Goal: Task Accomplishment & Management: Use online tool/utility

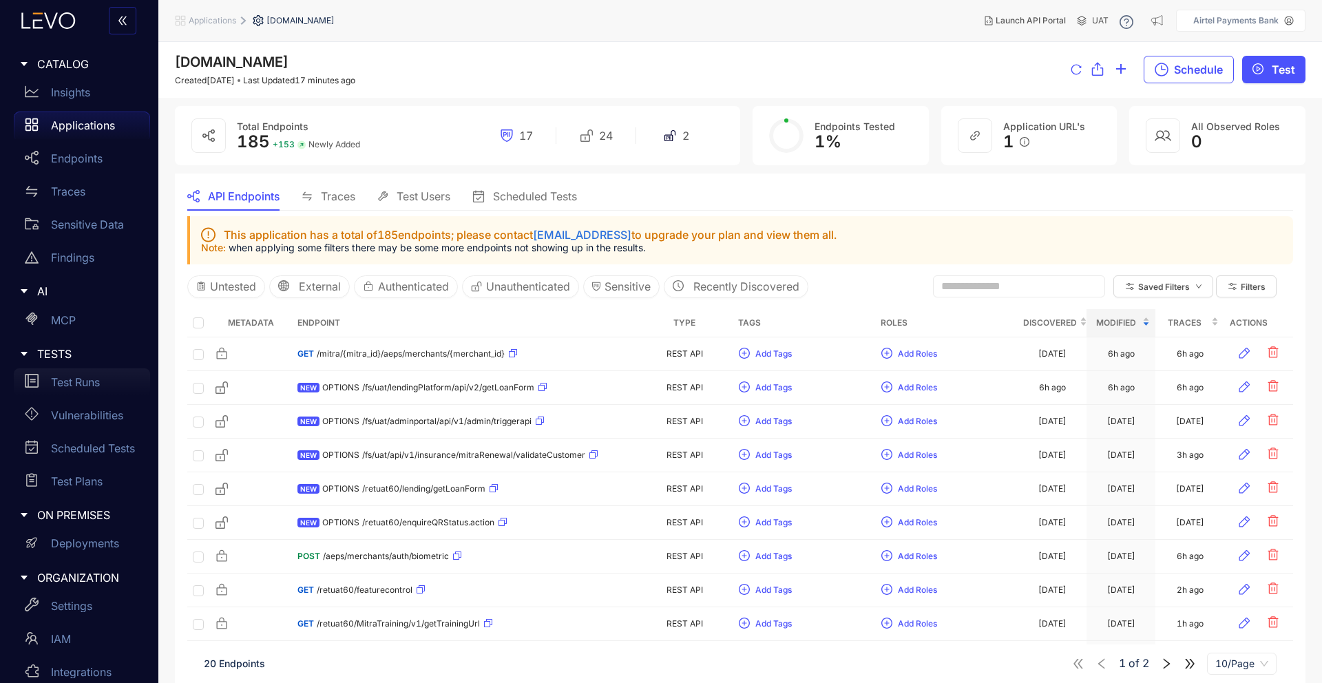
click at [56, 380] on p "Test Runs" at bounding box center [75, 382] width 49 height 12
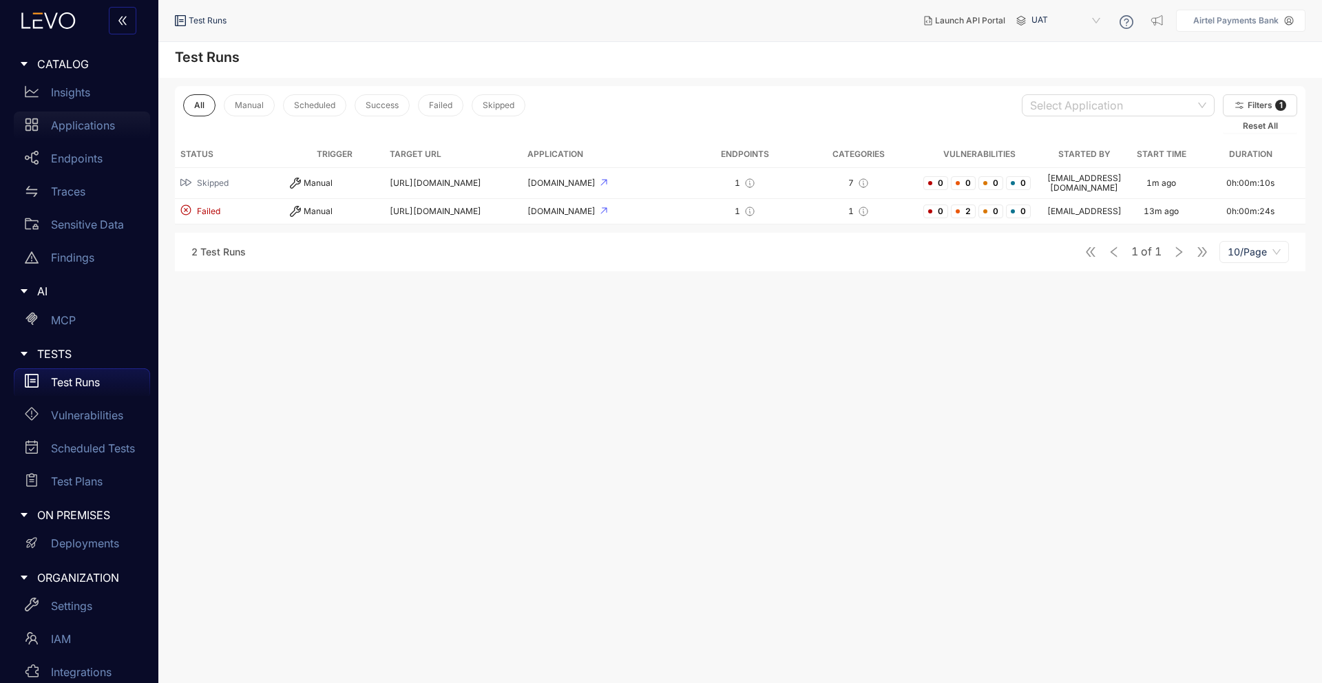
click at [97, 135] on div "Applications" at bounding box center [82, 126] width 136 height 28
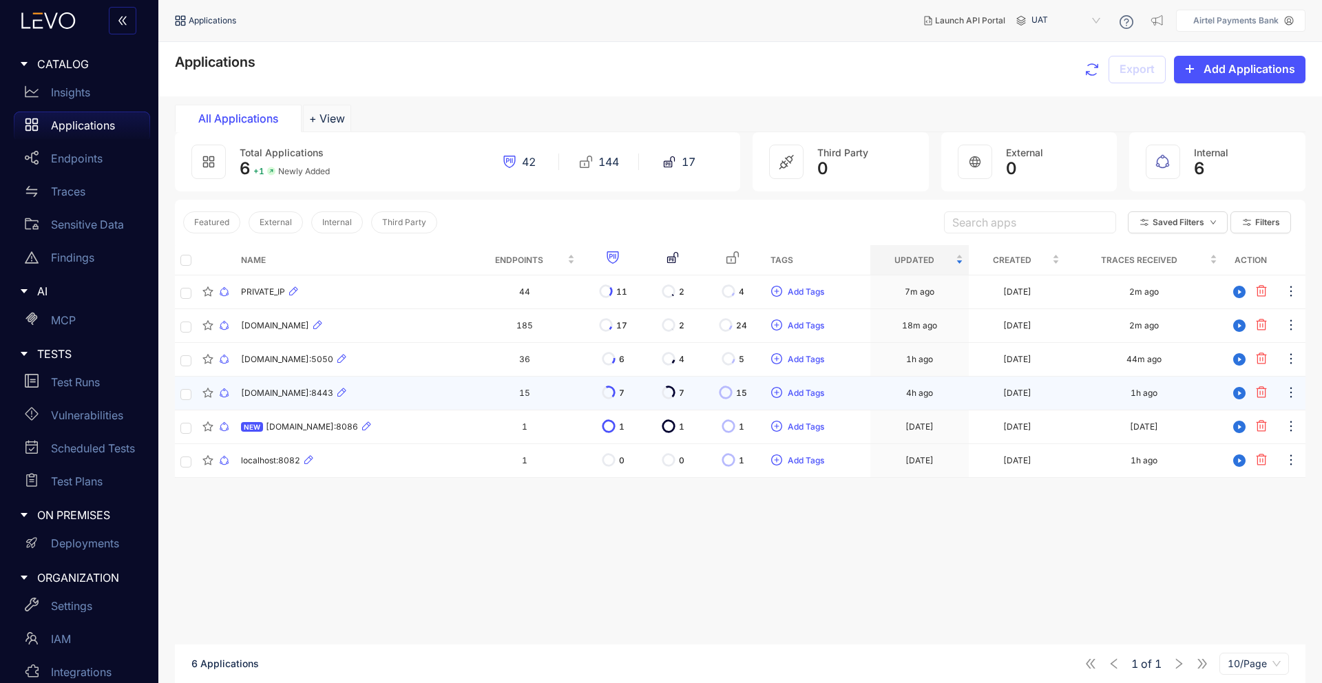
click at [284, 390] on span "[DOMAIN_NAME]:8443" at bounding box center [287, 393] width 92 height 10
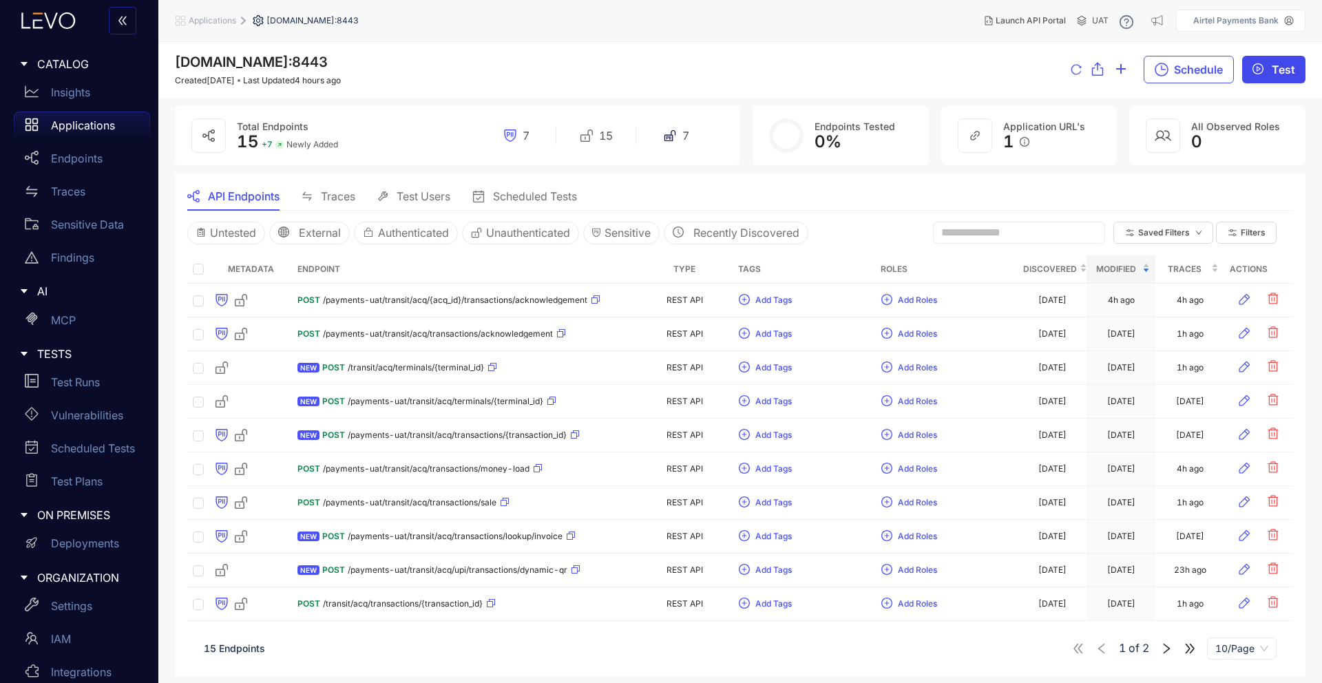
click at [1259, 74] on icon "play-circle" at bounding box center [1258, 68] width 11 height 11
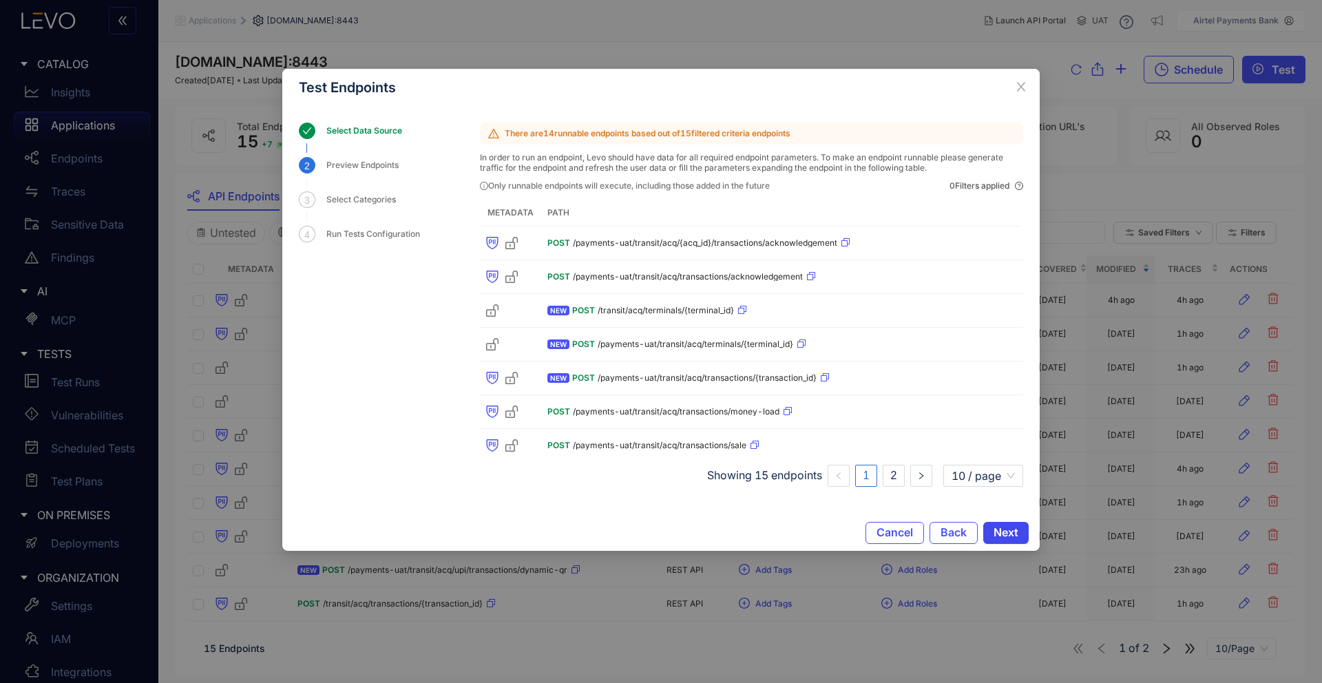
click at [999, 532] on span "Next" at bounding box center [1006, 532] width 25 height 12
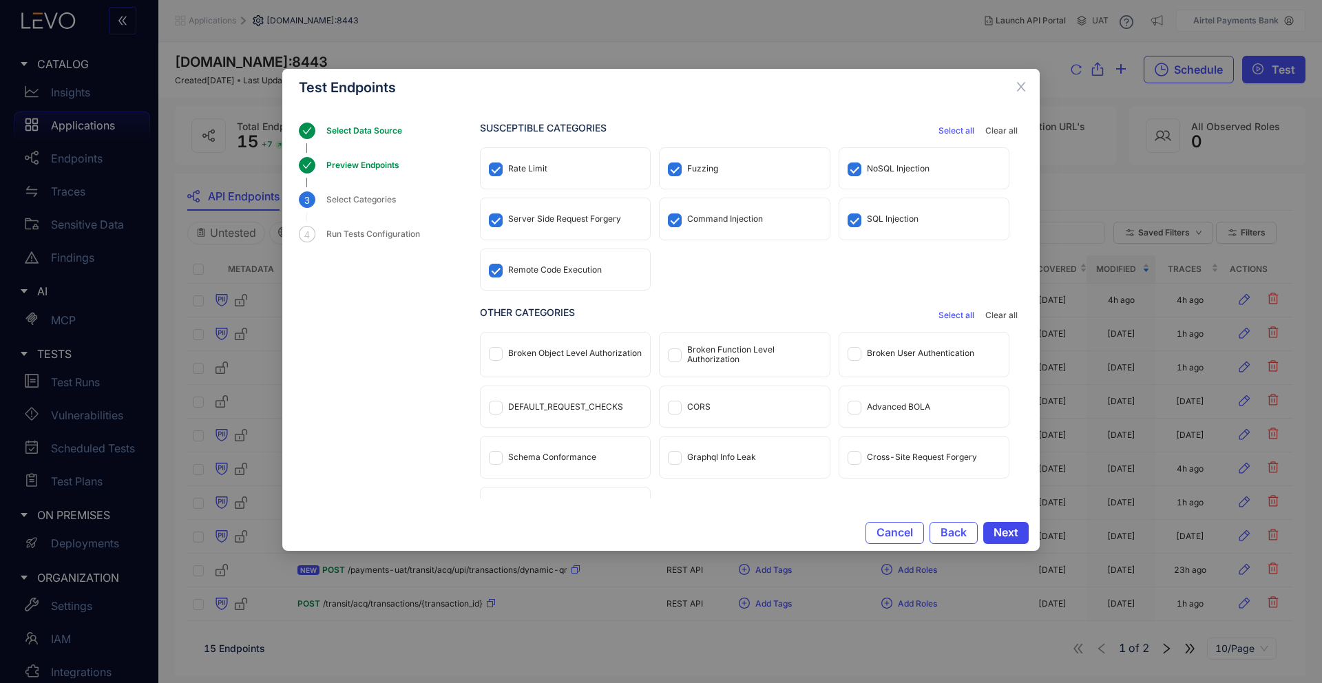
click at [1007, 528] on span "Next" at bounding box center [1006, 532] width 25 height 12
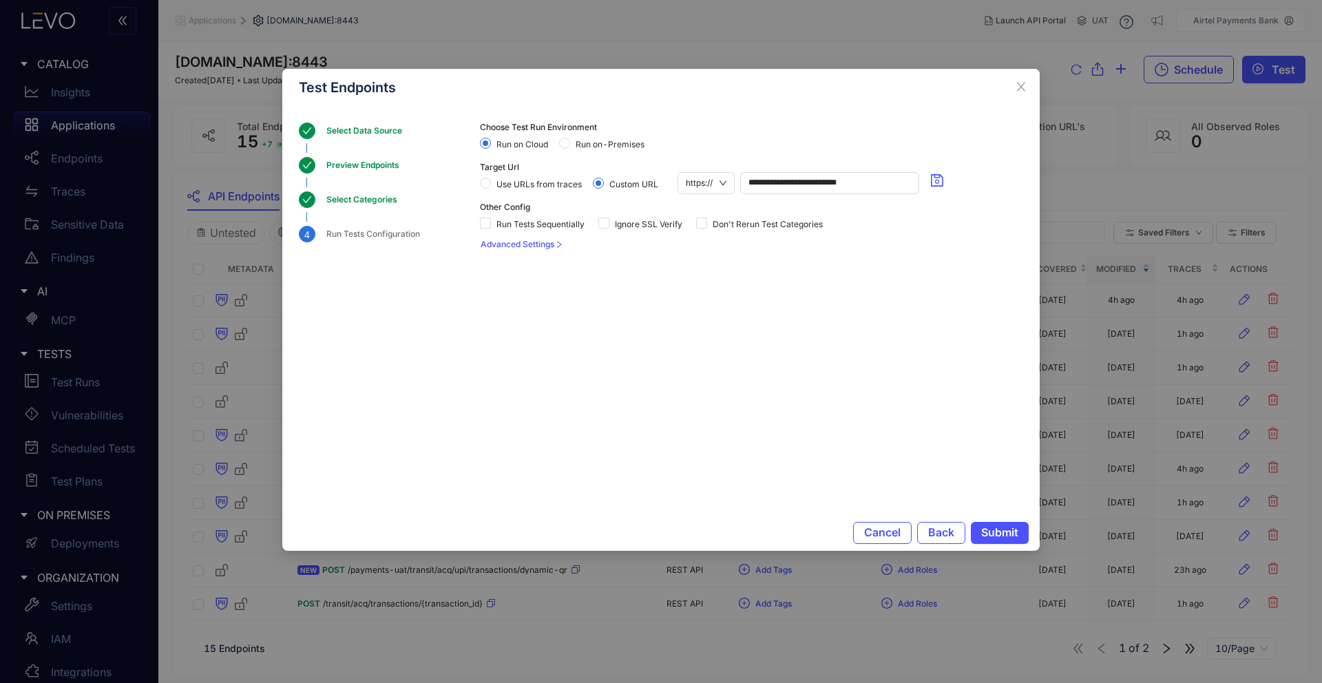
click at [554, 241] on span "Advanced Settings" at bounding box center [518, 245] width 74 height 10
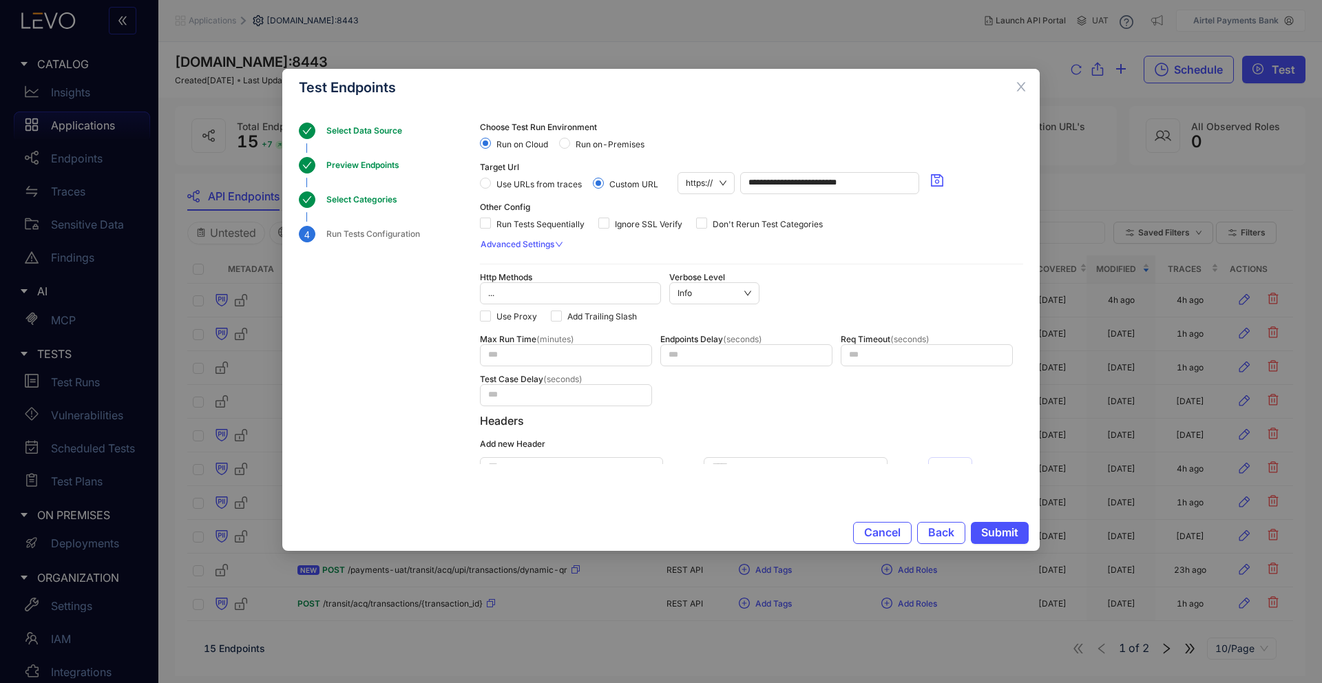
click at [552, 242] on span "Advanced Settings" at bounding box center [518, 245] width 74 height 10
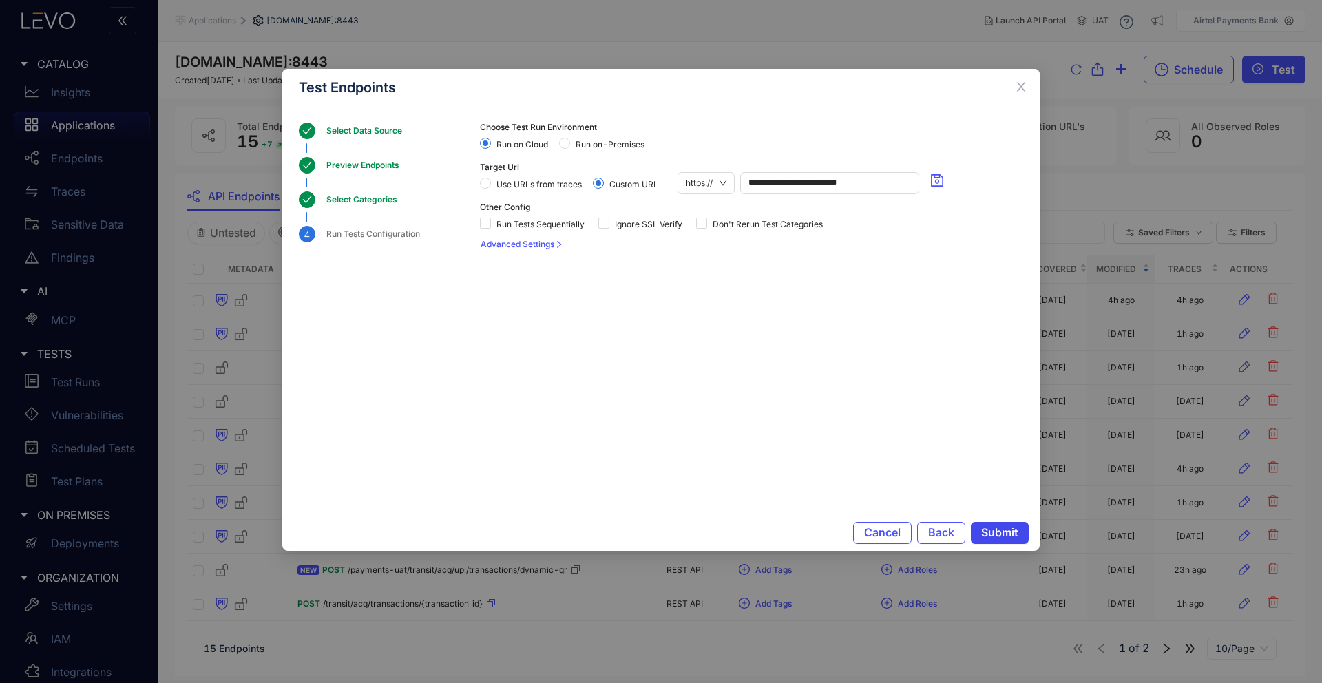
click at [1005, 534] on span "Submit" at bounding box center [999, 532] width 37 height 12
click at [1016, 85] on icon "close" at bounding box center [1021, 87] width 12 height 12
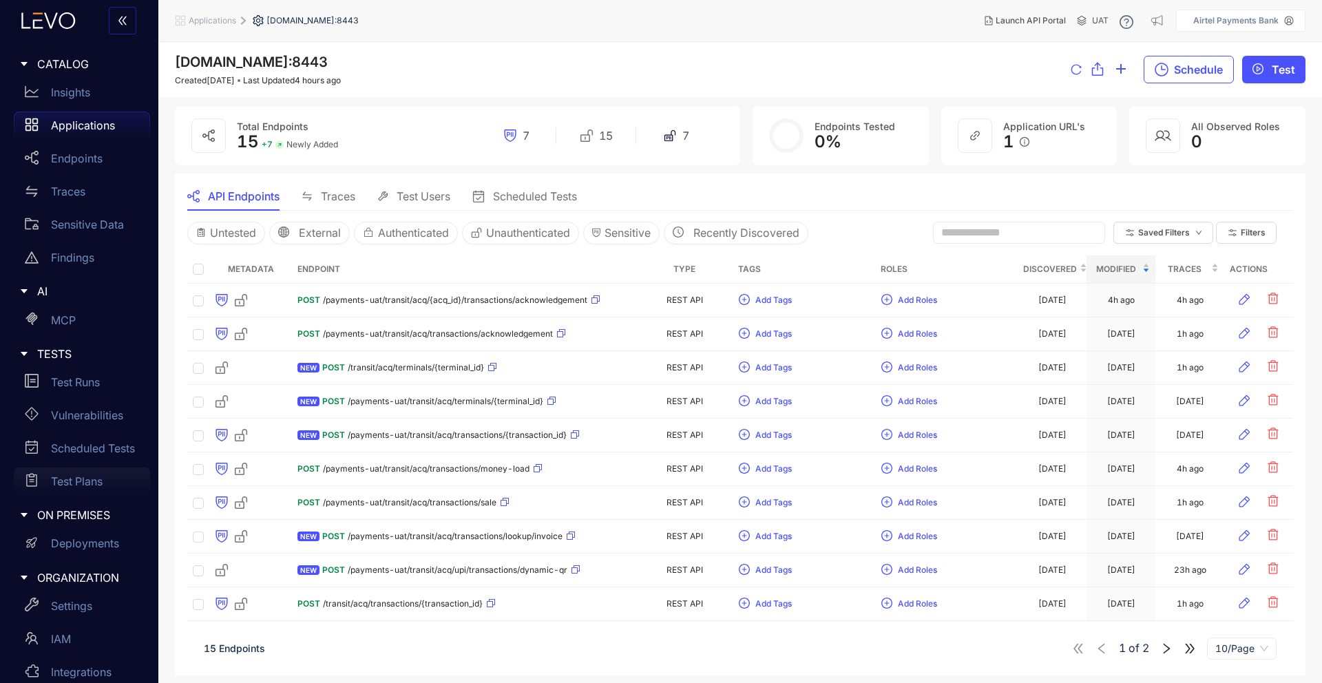
click at [74, 486] on p "Test Plans" at bounding box center [77, 481] width 52 height 12
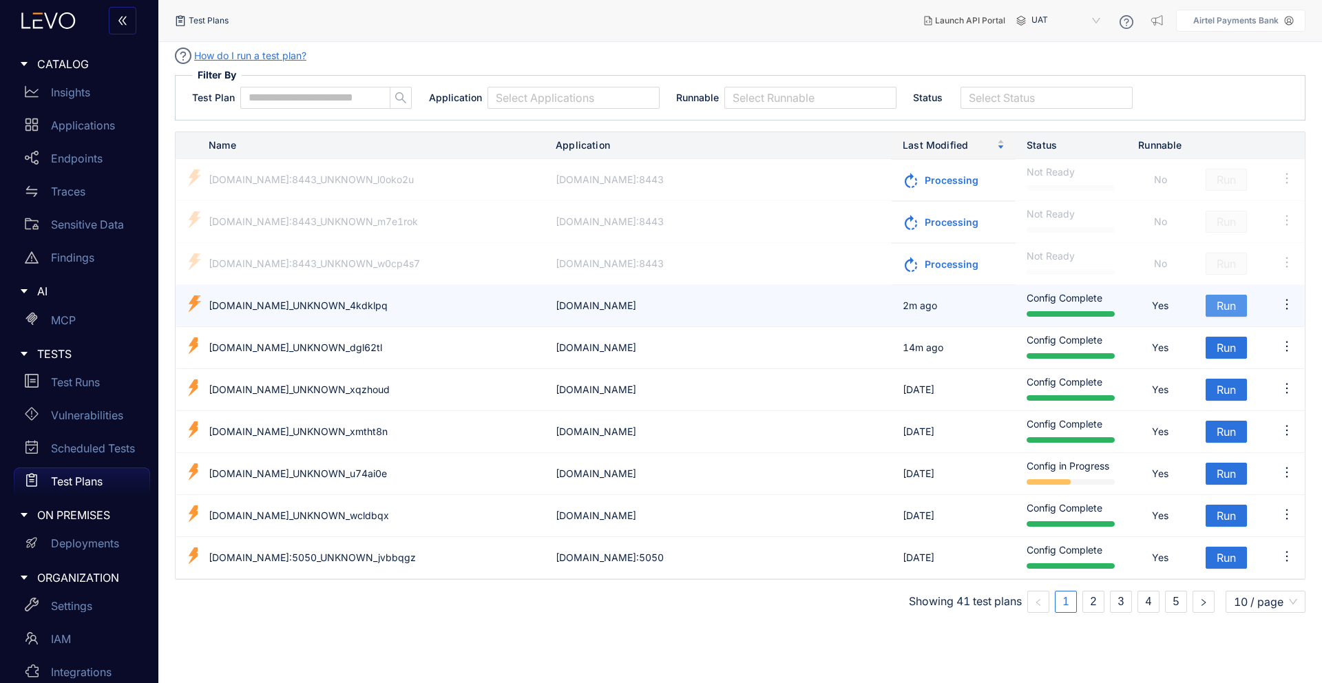
click at [1230, 301] on span "Run" at bounding box center [1226, 306] width 19 height 12
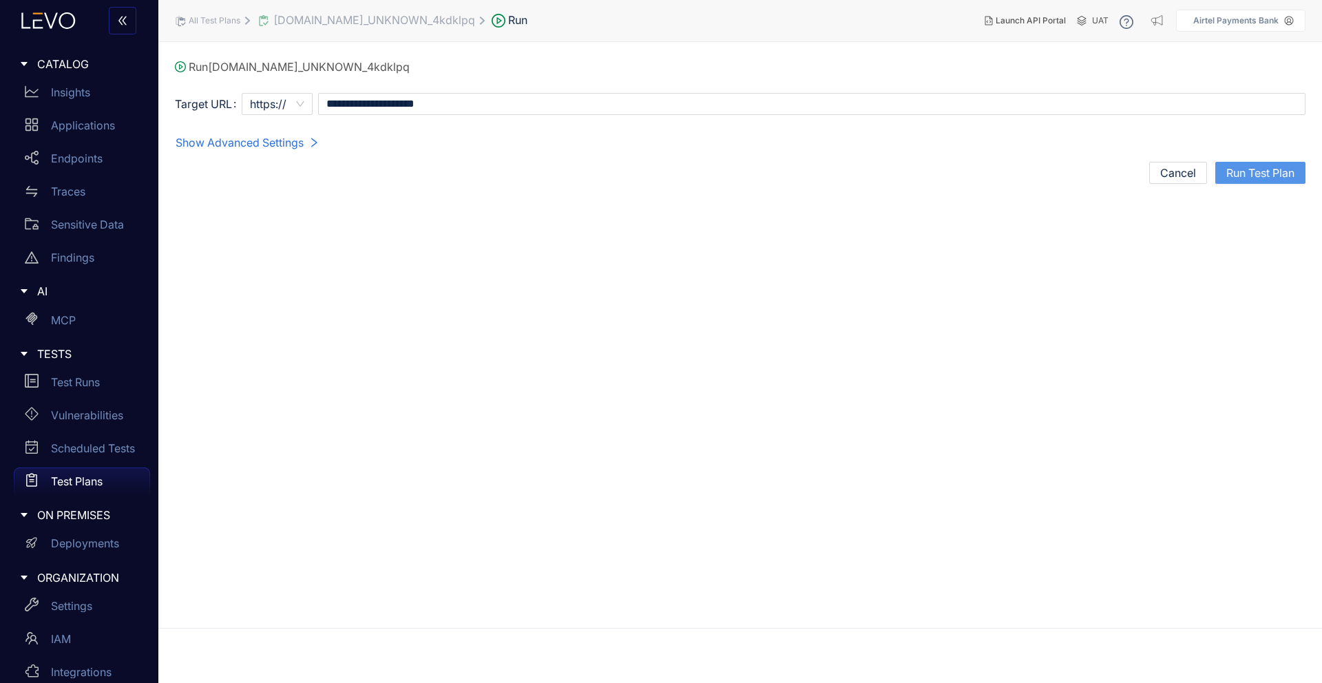
click at [1244, 172] on span "Run Test Plan" at bounding box center [1261, 173] width 68 height 12
click at [506, 17] on icon "play-circle" at bounding box center [499, 21] width 14 height 14
click at [90, 266] on div "Findings" at bounding box center [82, 258] width 136 height 28
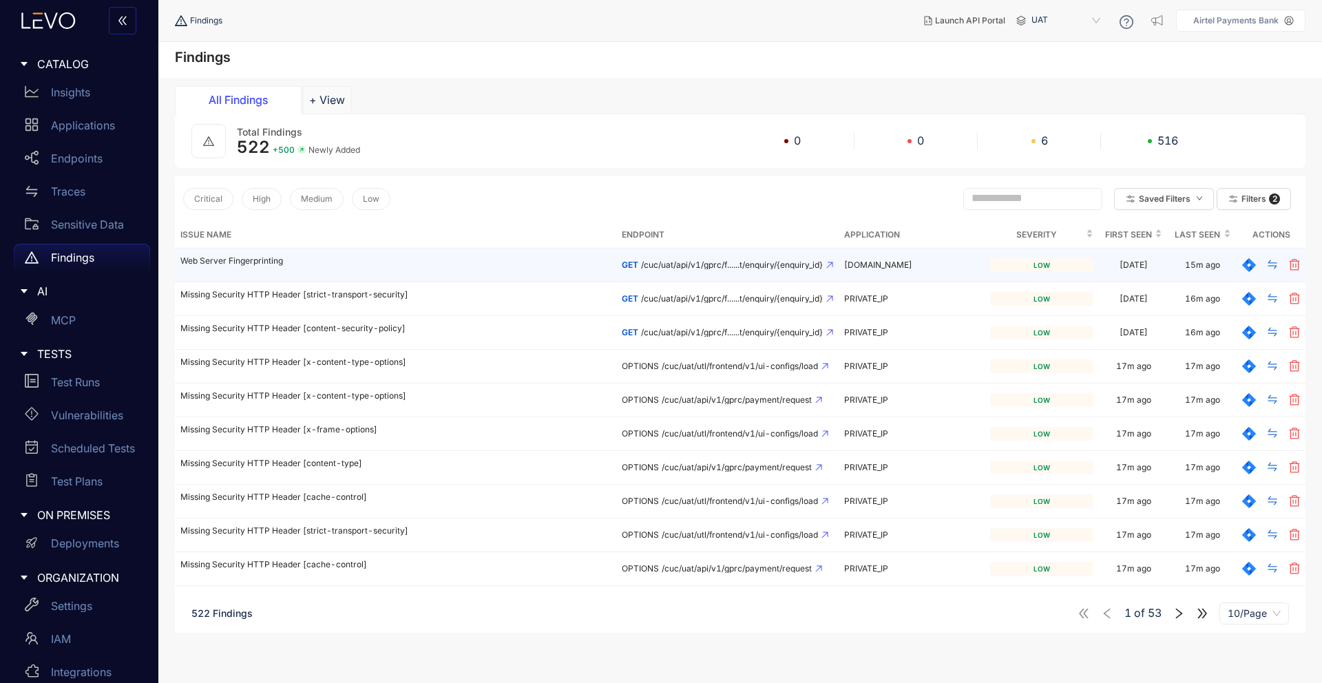
click at [226, 259] on p "Web Server Fingerprinting" at bounding box center [395, 261] width 430 height 10
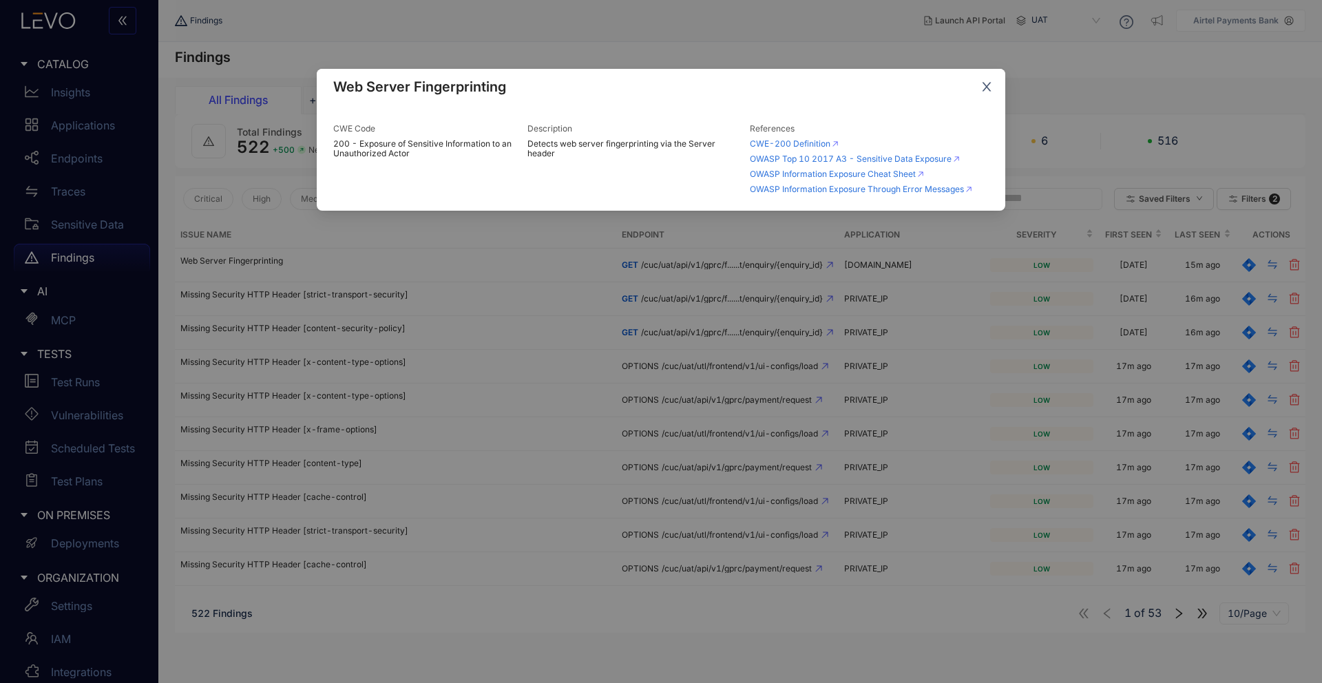
click at [983, 83] on icon "close" at bounding box center [987, 87] width 9 height 9
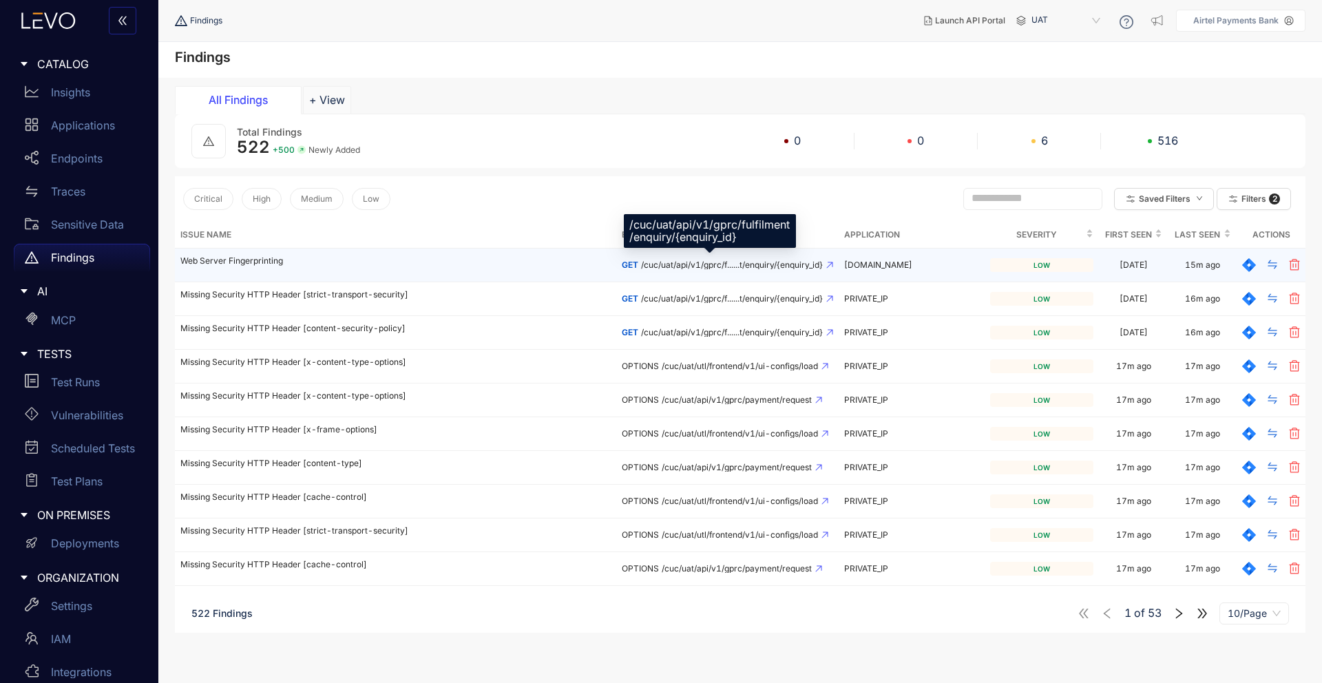
click at [716, 263] on span "/cuc/uat/api/v1/gprc/f......t/enquiry/{enquiry_id}" at bounding box center [732, 265] width 182 height 10
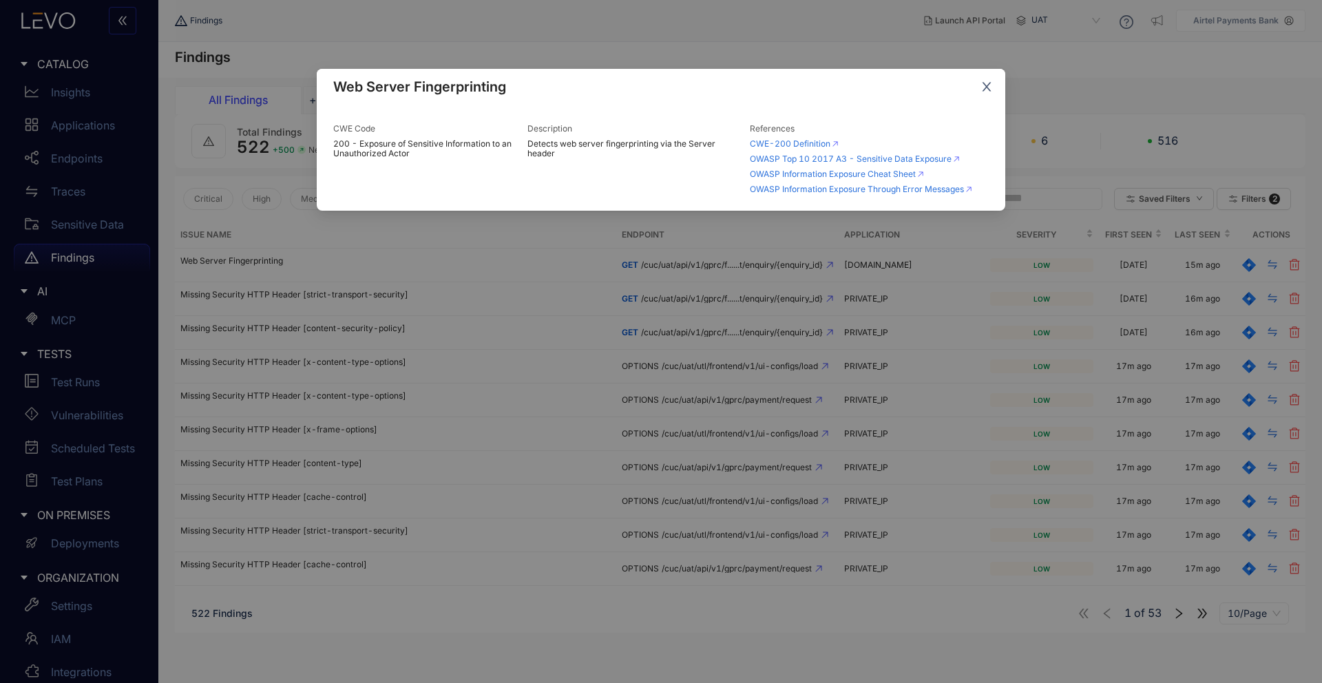
click at [989, 83] on icon "close" at bounding box center [987, 87] width 9 height 9
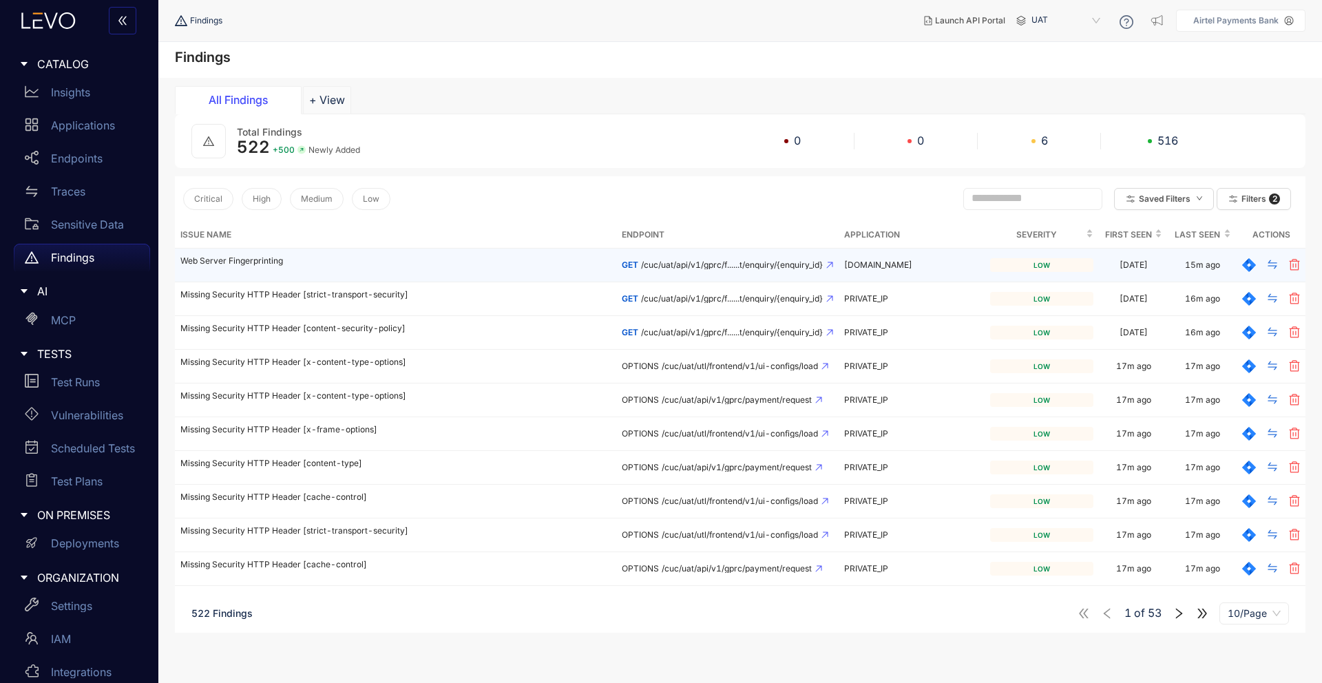
click at [881, 278] on td "[DOMAIN_NAME]" at bounding box center [912, 266] width 146 height 34
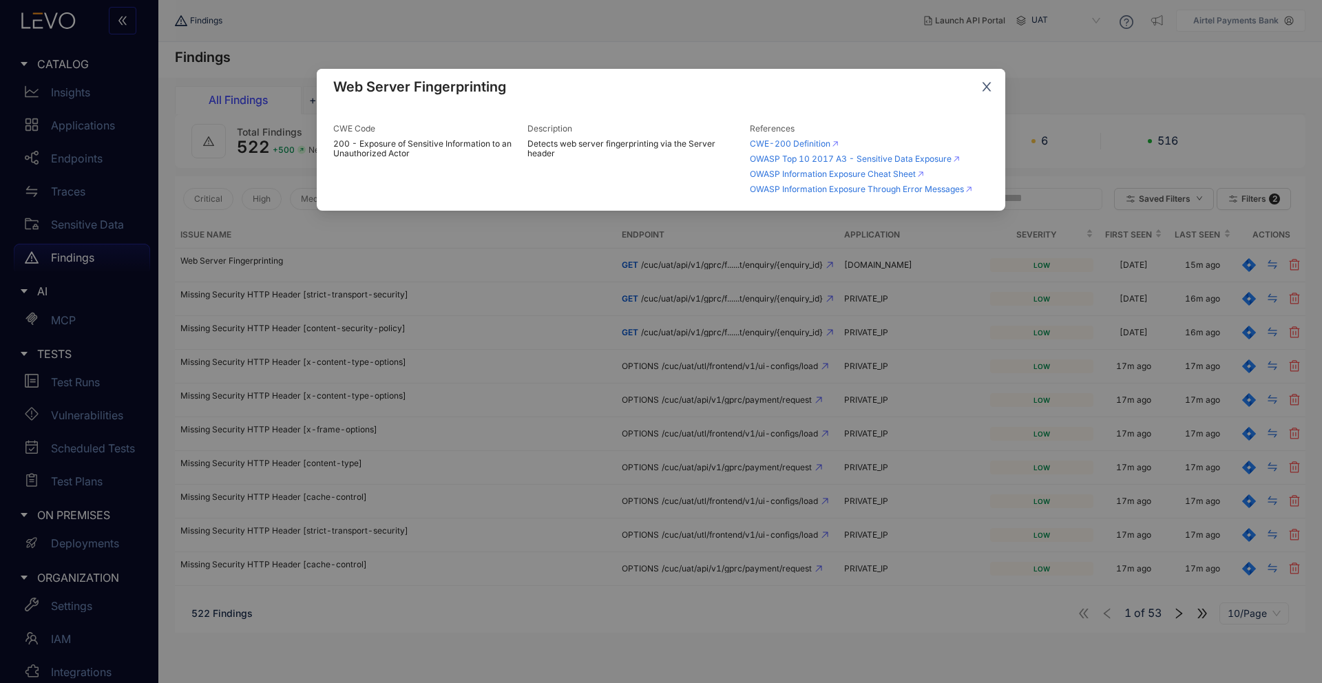
click at [992, 84] on icon "close" at bounding box center [987, 87] width 12 height 12
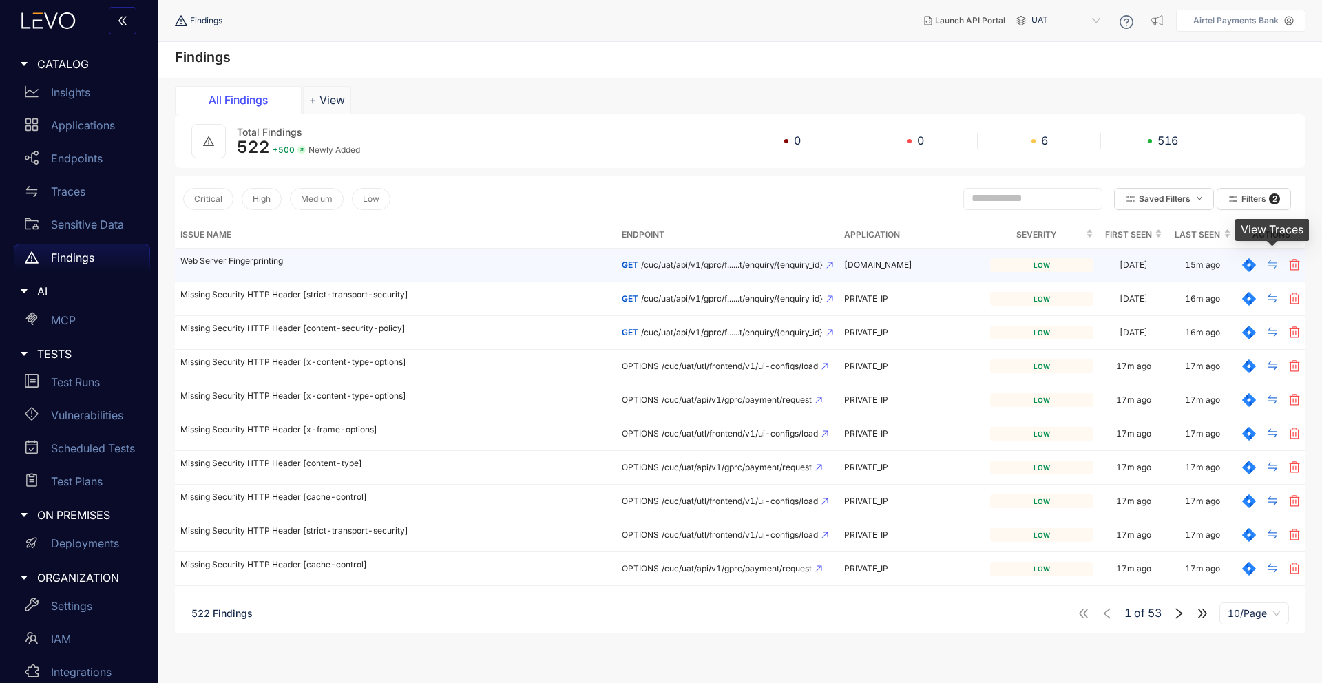
click at [1269, 267] on icon "swap" at bounding box center [1272, 264] width 11 height 11
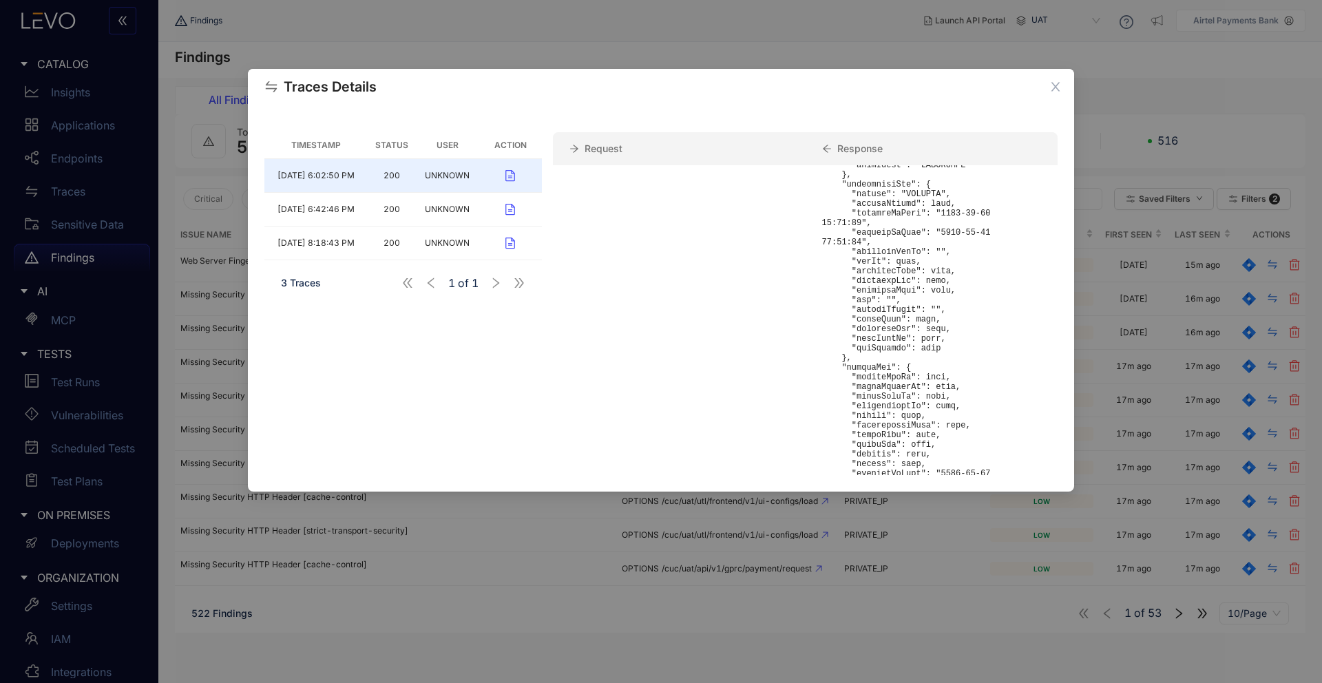
scroll to position [884, 0]
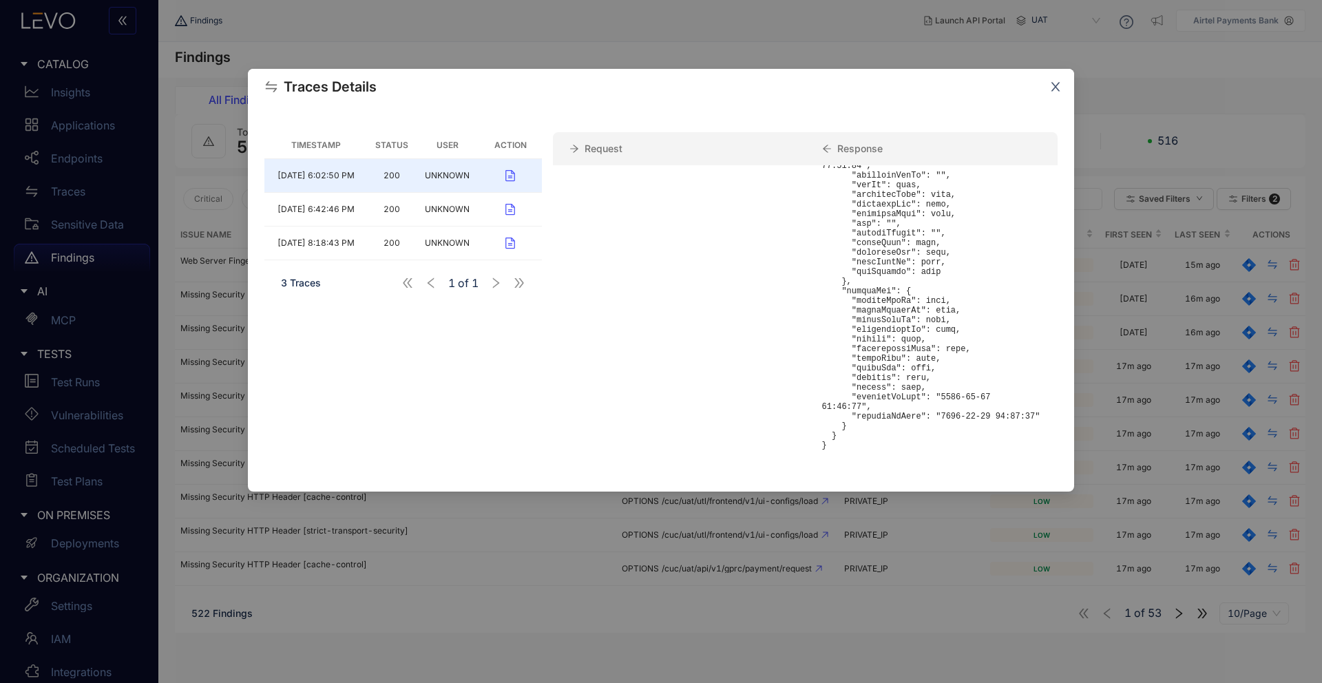
click at [1060, 80] on span "Close" at bounding box center [1055, 87] width 37 height 37
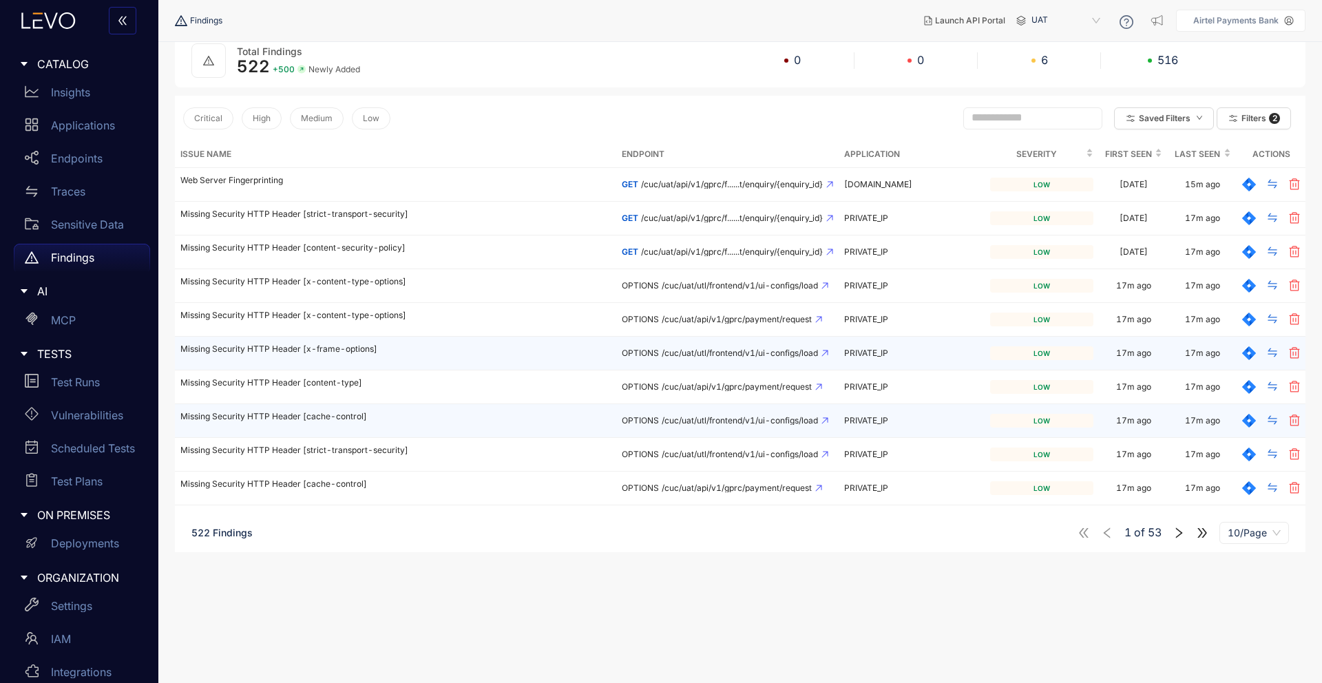
scroll to position [71, 0]
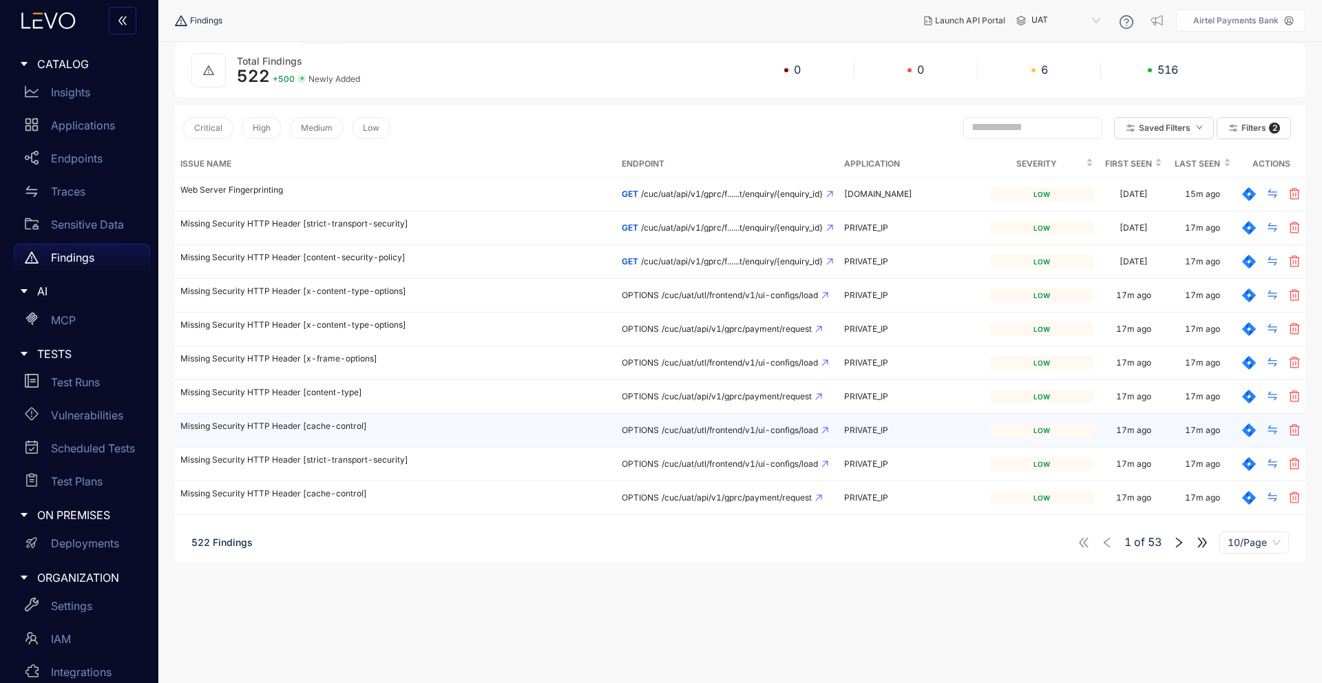
click at [280, 425] on p "Missing Security HTTP Header [cache-control]" at bounding box center [395, 426] width 430 height 10
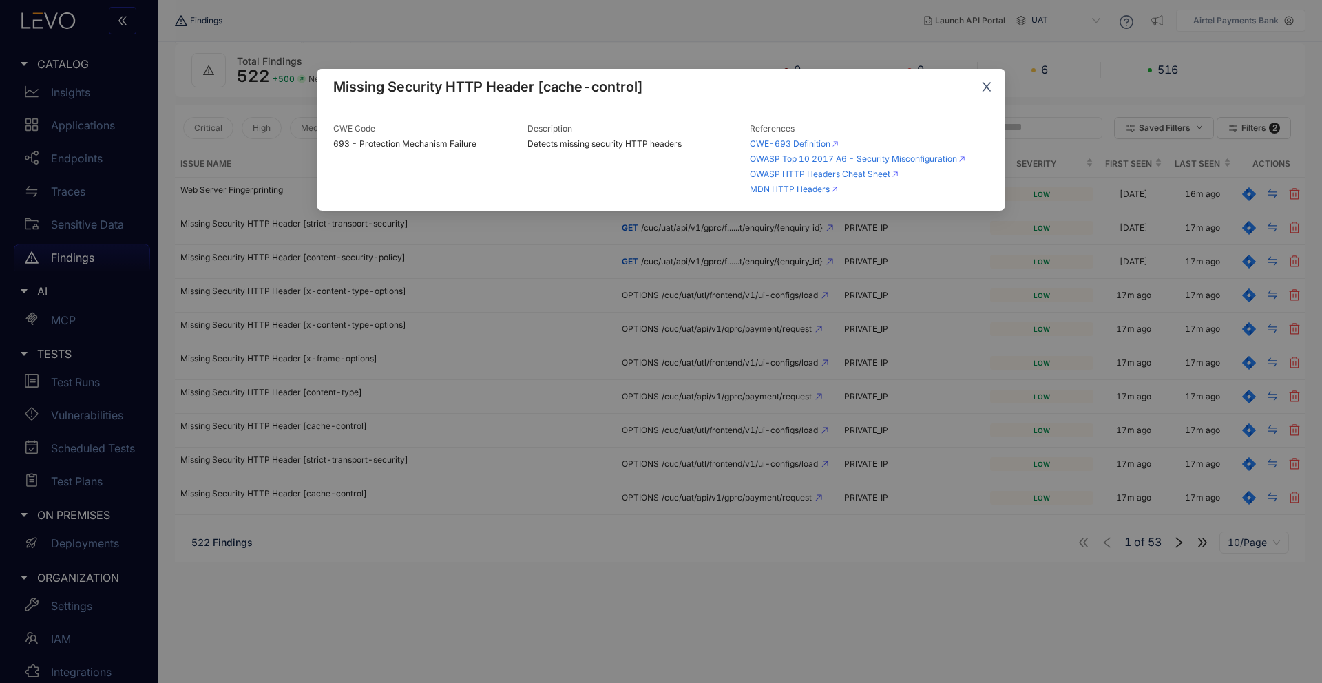
click at [985, 87] on icon "close" at bounding box center [987, 87] width 12 height 12
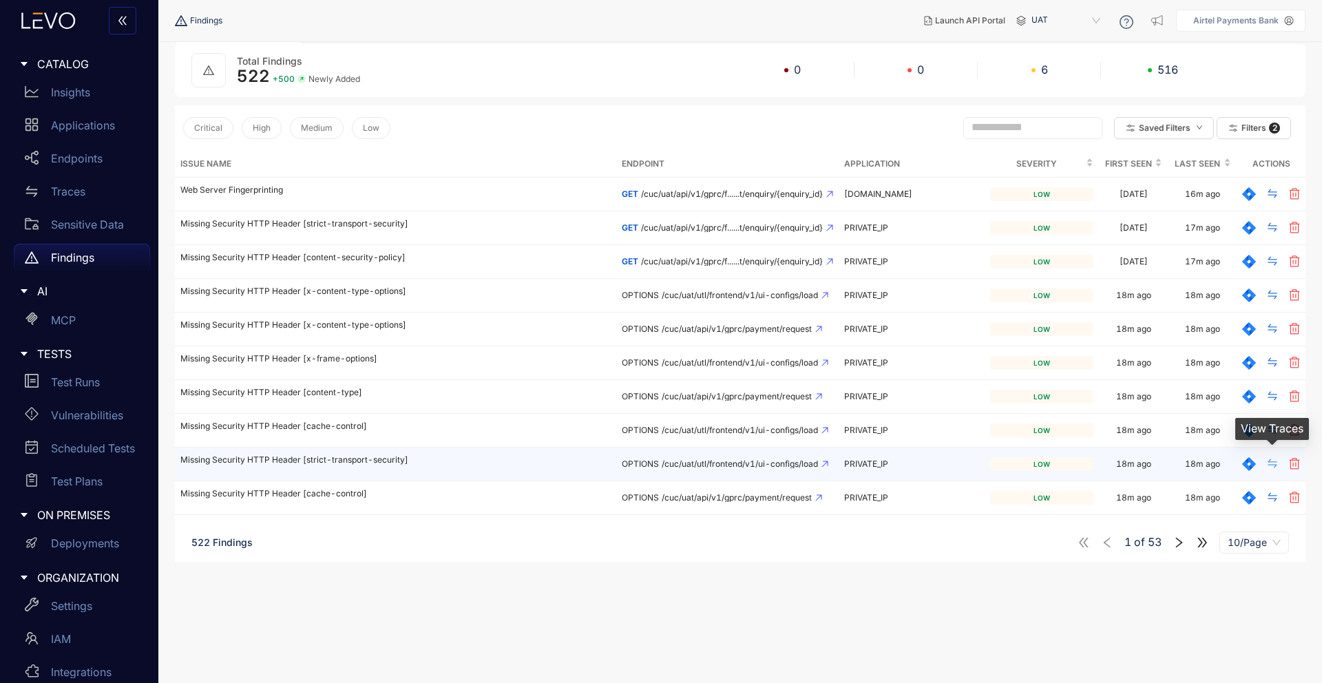
click at [1270, 465] on icon "swap" at bounding box center [1272, 463] width 9 height 9
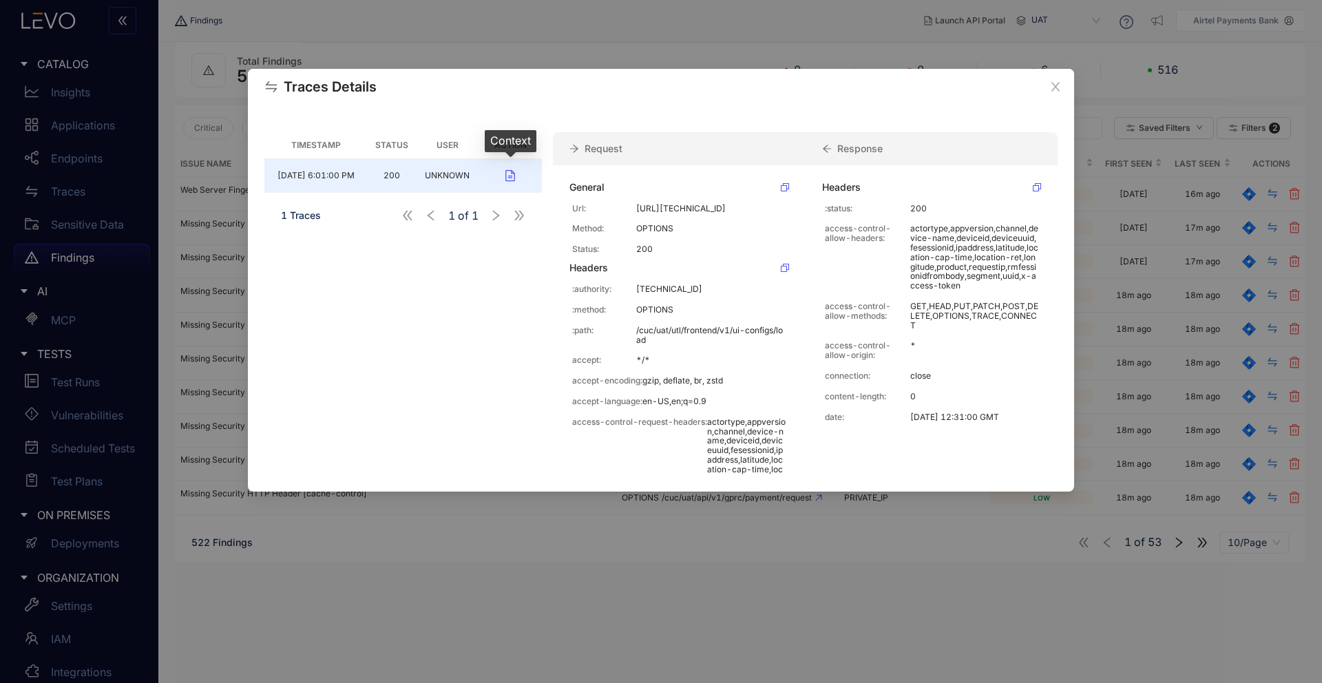
click at [511, 173] on icon "button" at bounding box center [511, 175] width 10 height 12
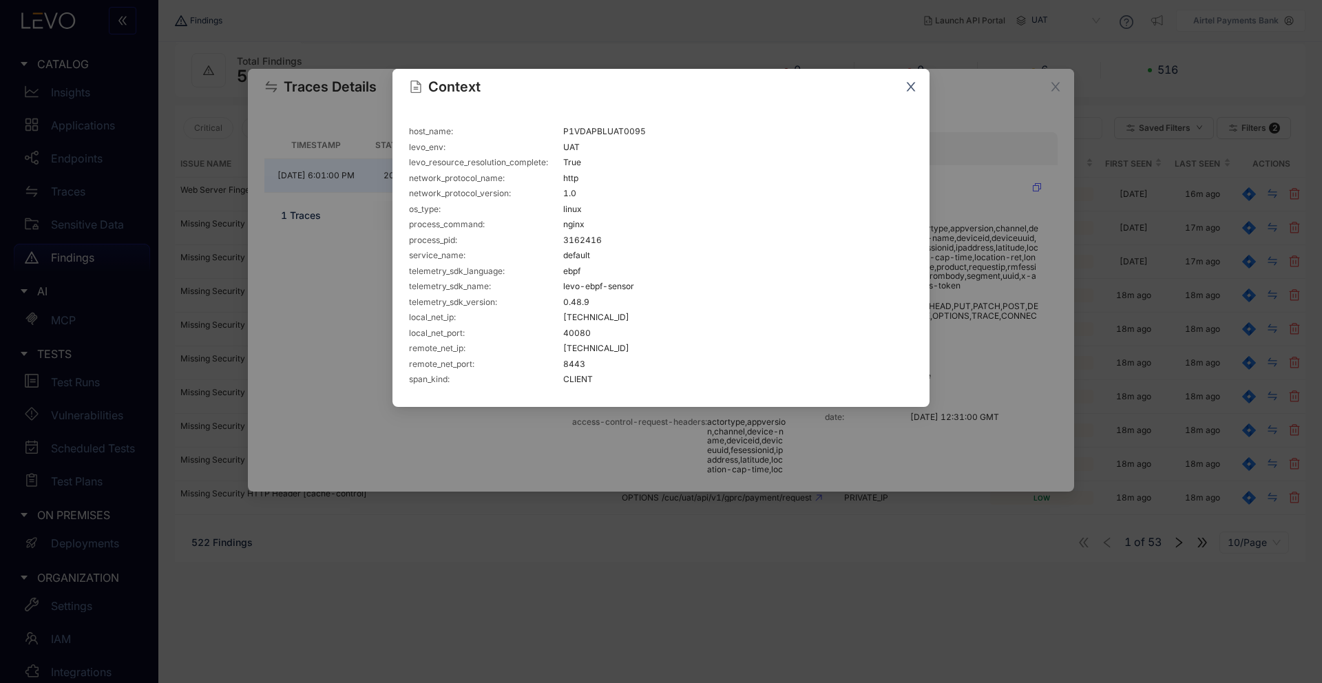
click at [913, 87] on icon "close" at bounding box center [911, 87] width 12 height 12
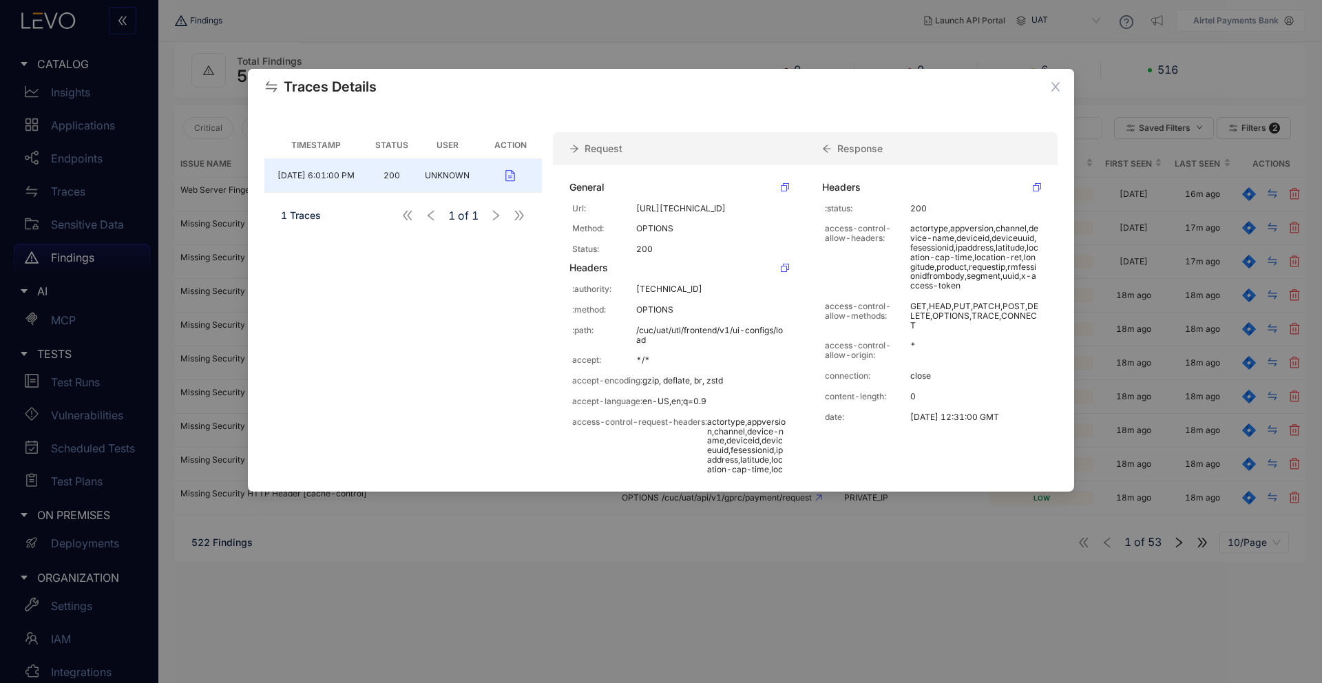
scroll to position [3, 0]
click at [828, 151] on icon "arrow-left" at bounding box center [827, 149] width 10 height 10
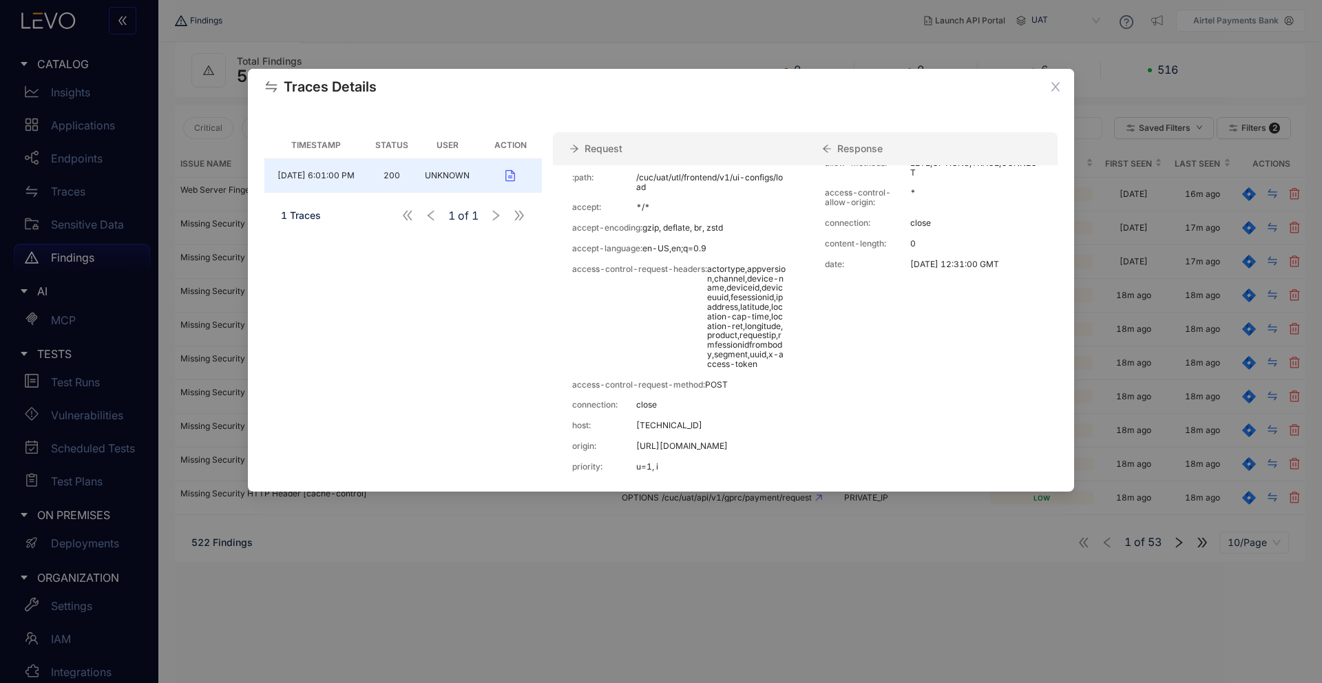
scroll to position [375, 0]
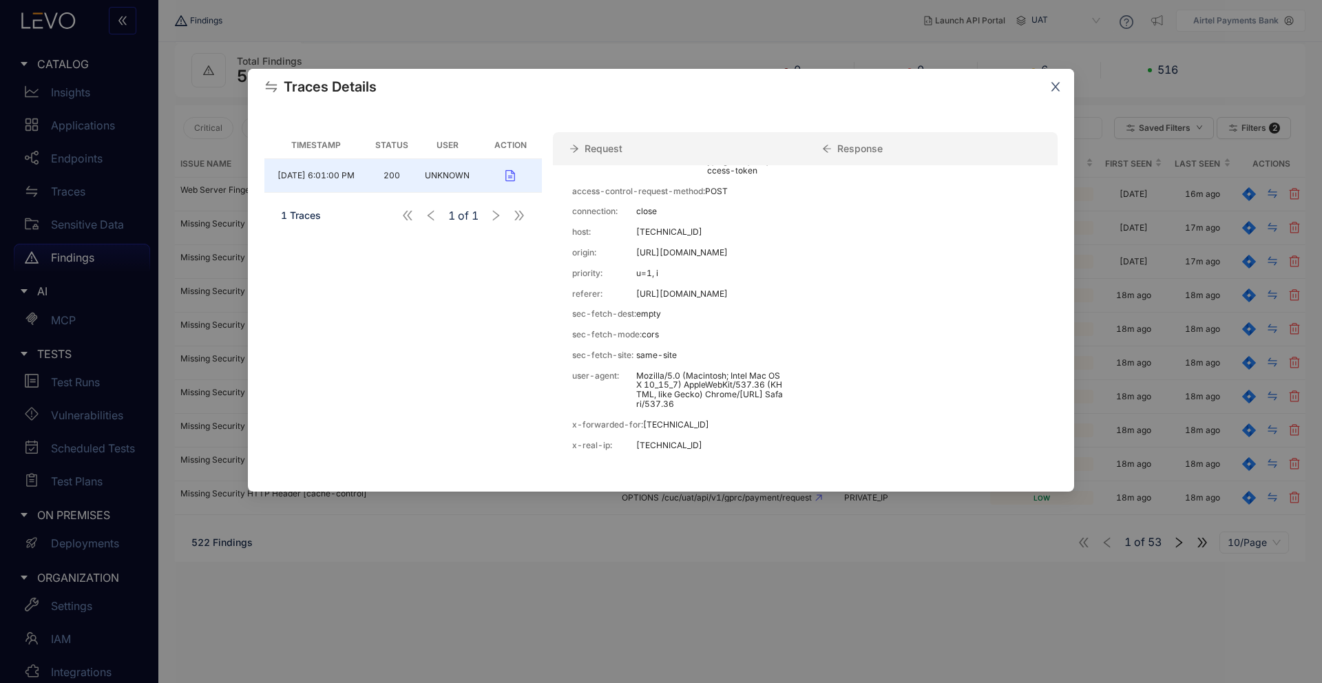
click at [1061, 88] on icon "close" at bounding box center [1056, 87] width 12 height 12
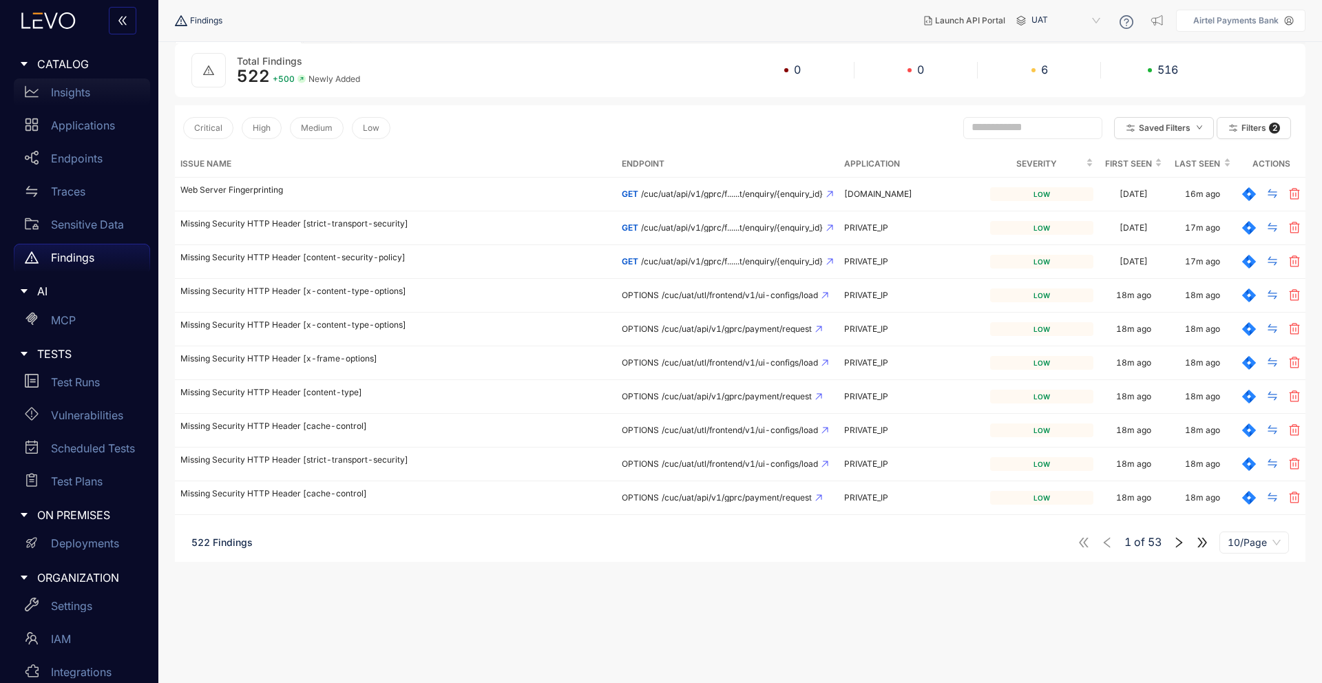
click at [40, 91] on div "Insights" at bounding box center [82, 93] width 136 height 28
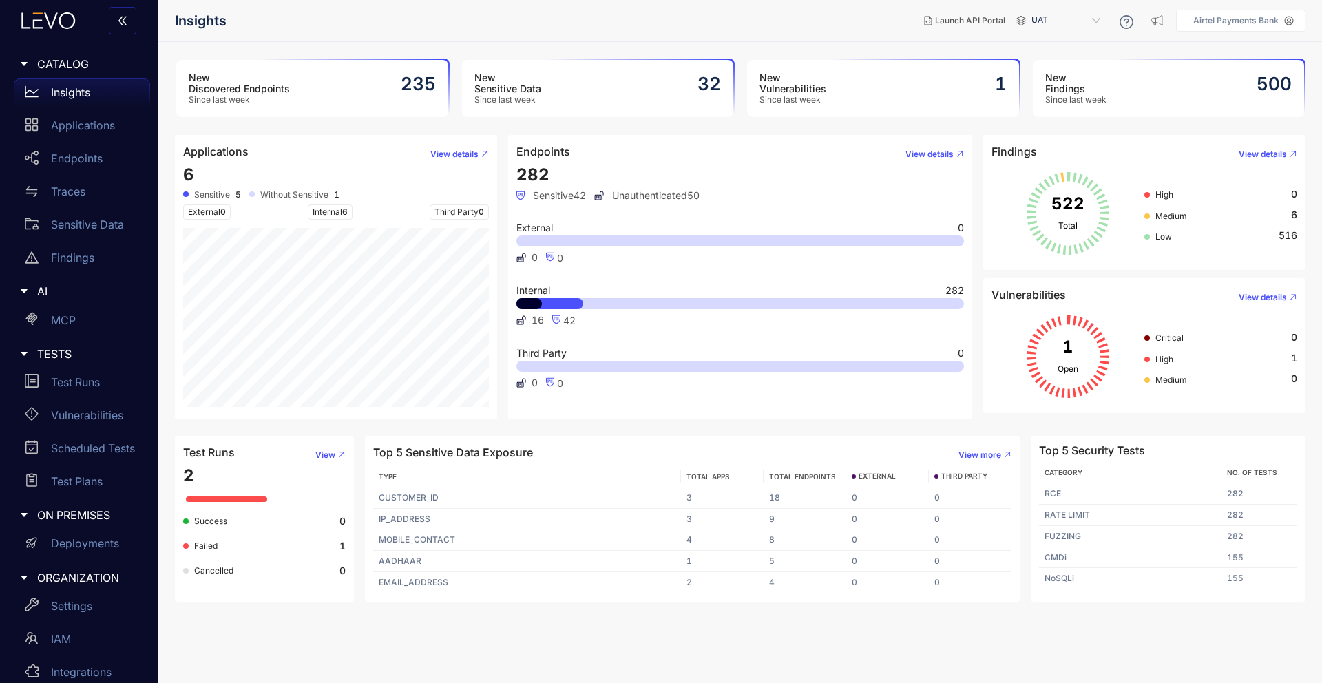
click at [1158, 360] on span "High" at bounding box center [1165, 359] width 18 height 10
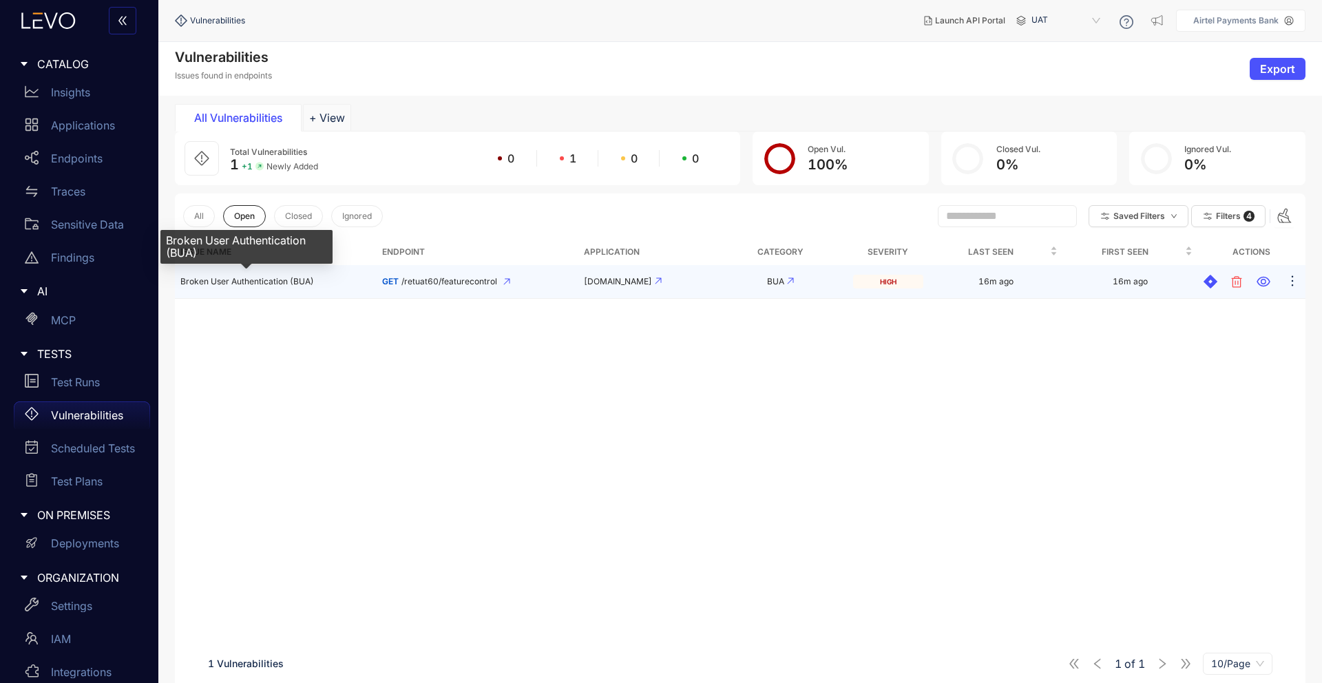
click at [304, 284] on span "Broken User Authentication (BUA)" at bounding box center [247, 281] width 134 height 10
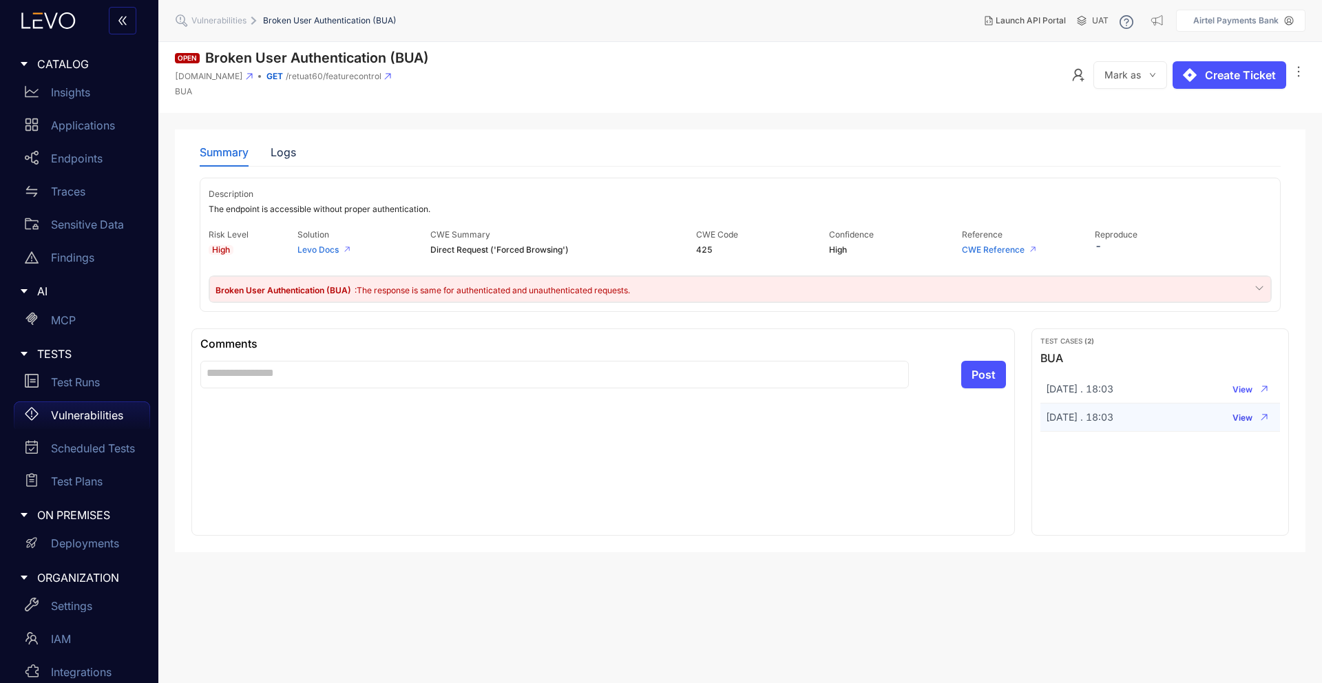
click at [1247, 419] on span "View" at bounding box center [1243, 418] width 20 height 10
click at [67, 91] on p "Insights" at bounding box center [70, 92] width 39 height 12
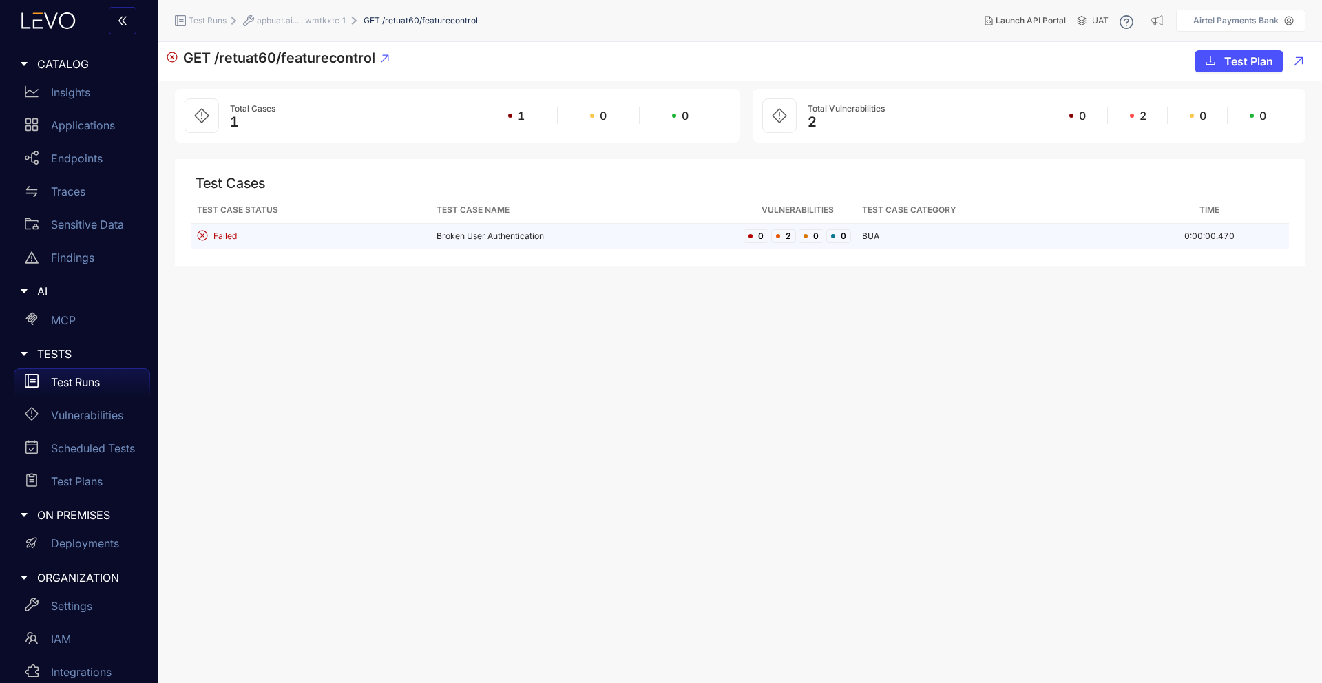
click at [450, 242] on td "Broken User Authentication" at bounding box center [584, 236] width 307 height 25
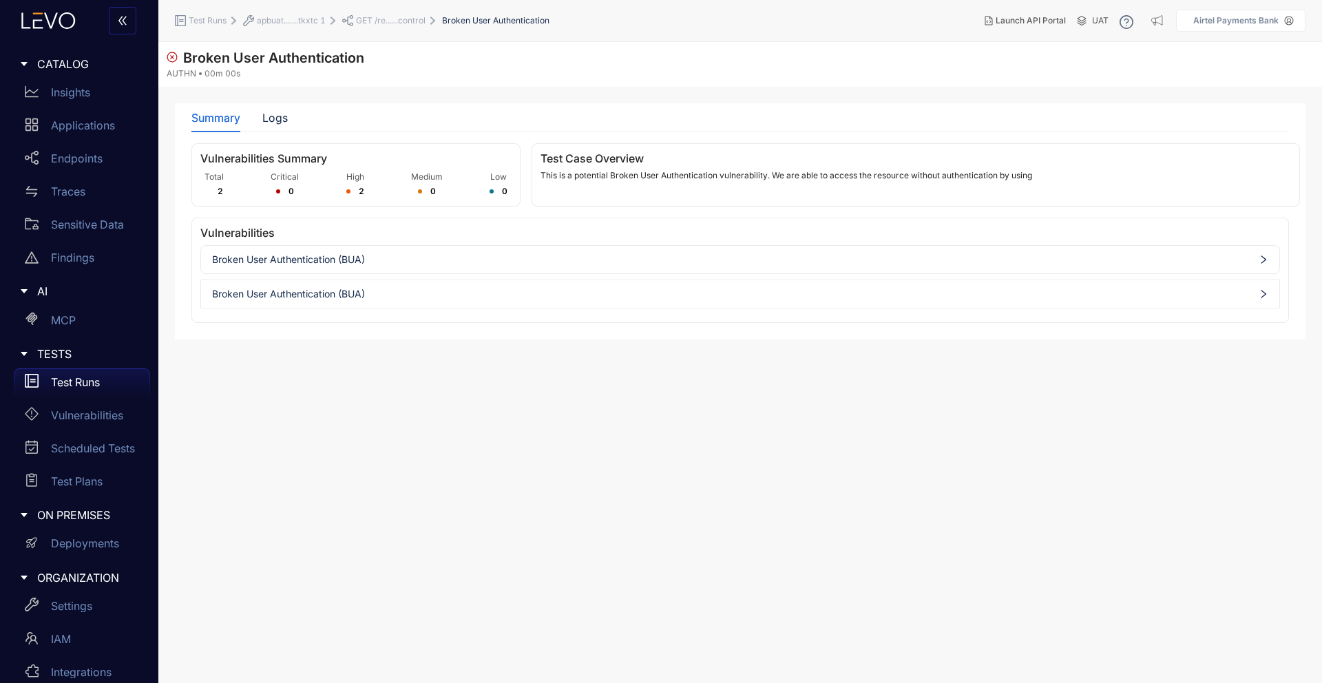
click at [435, 261] on span "Broken User Authentication (BUA)" at bounding box center [740, 259] width 1056 height 11
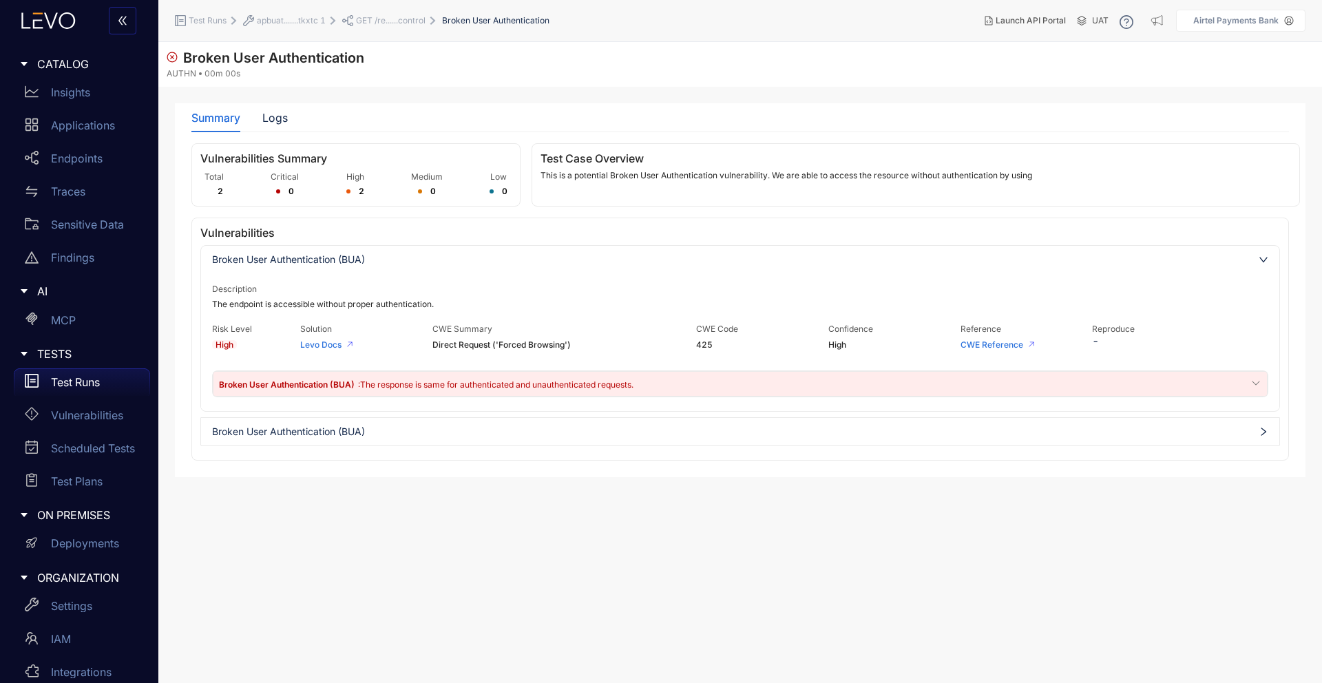
click at [424, 432] on span "Broken User Authentication (BUA)" at bounding box center [740, 431] width 1056 height 11
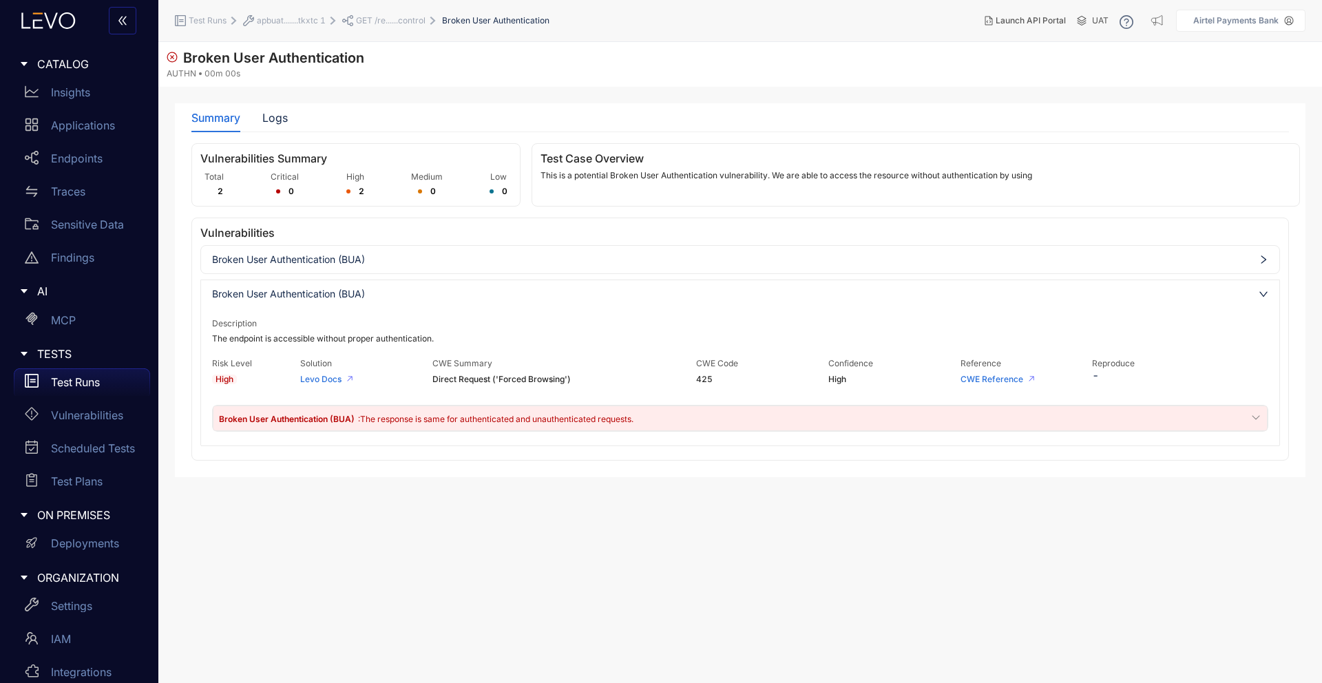
click at [480, 227] on h3 "Vulnerabilities" at bounding box center [740, 233] width 1080 height 12
click at [477, 252] on div "Broken User Authentication (BUA)" at bounding box center [740, 260] width 1079 height 22
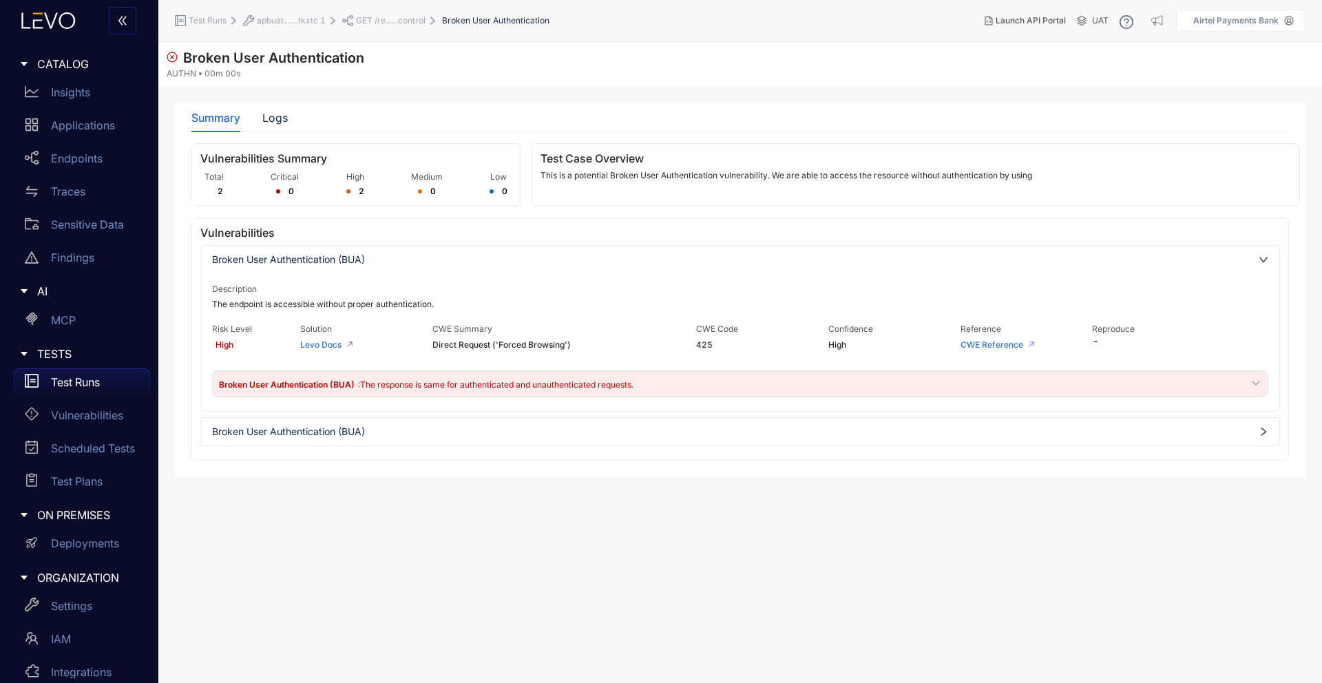
click at [614, 430] on span "Broken User Authentication (BUA)" at bounding box center [740, 431] width 1056 height 11
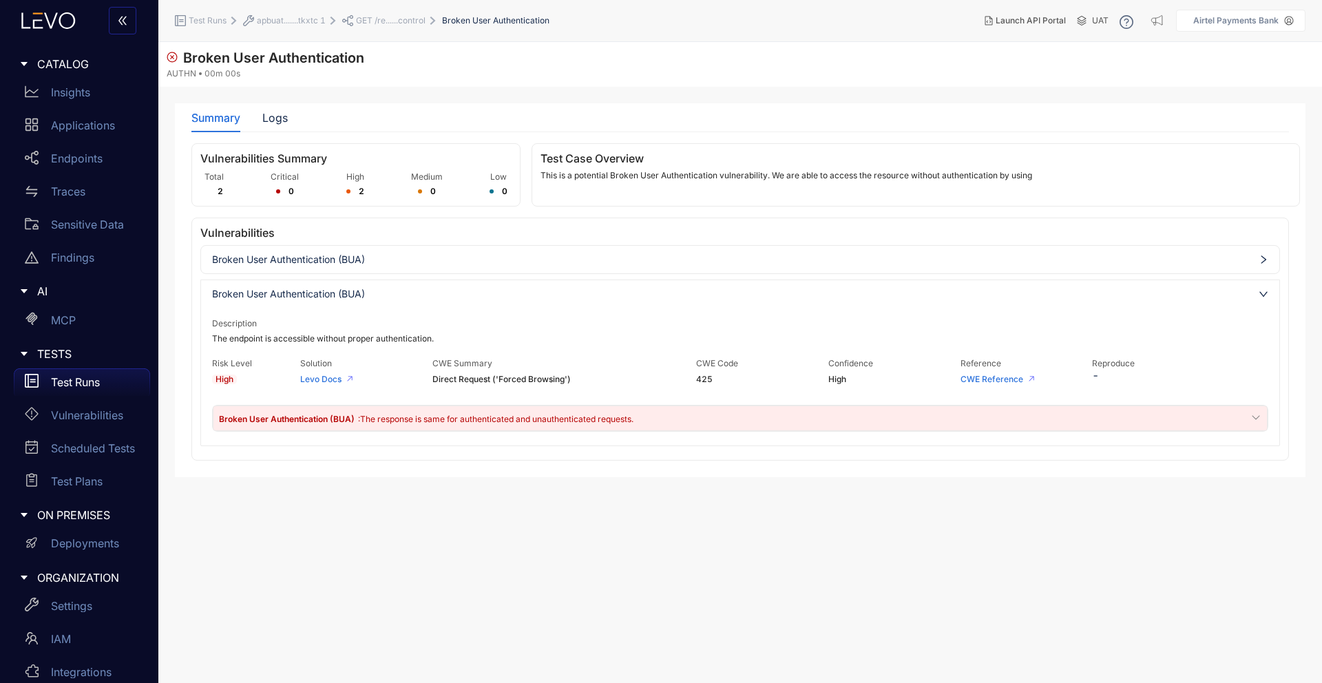
click at [680, 260] on span "Broken User Authentication (BUA)" at bounding box center [740, 259] width 1056 height 11
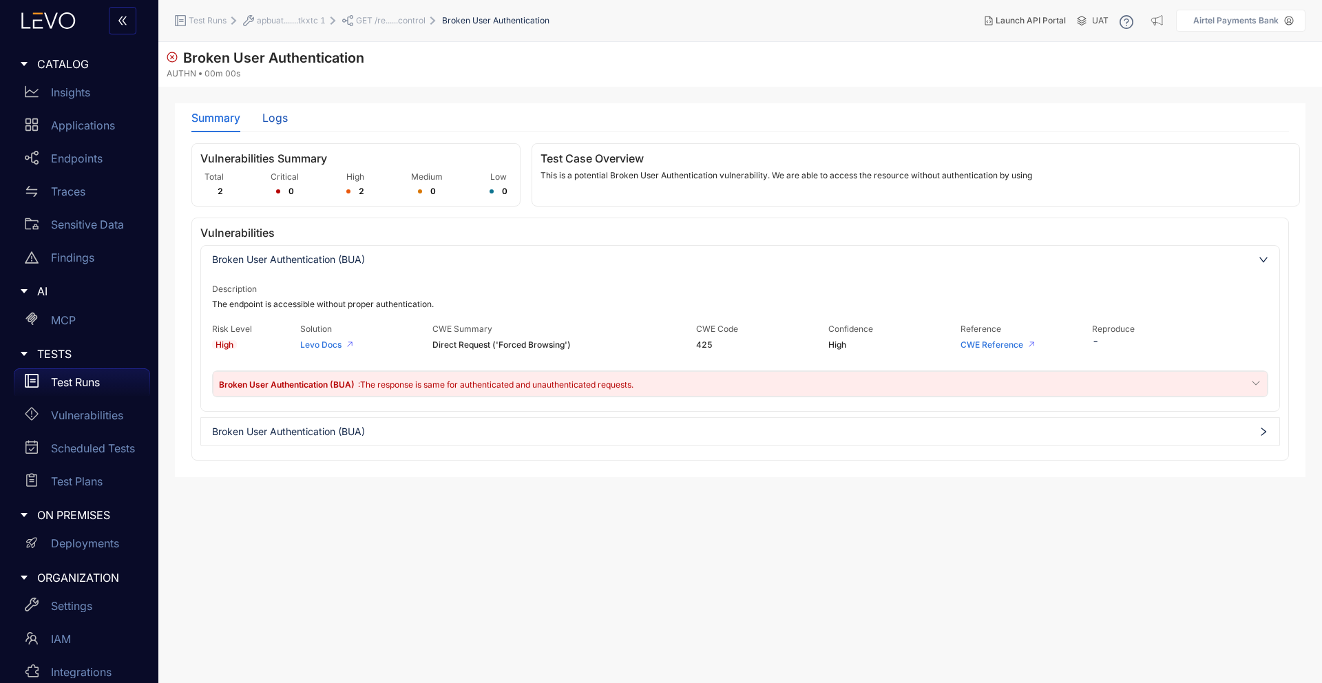
click at [269, 117] on div "Logs" at bounding box center [274, 118] width 25 height 12
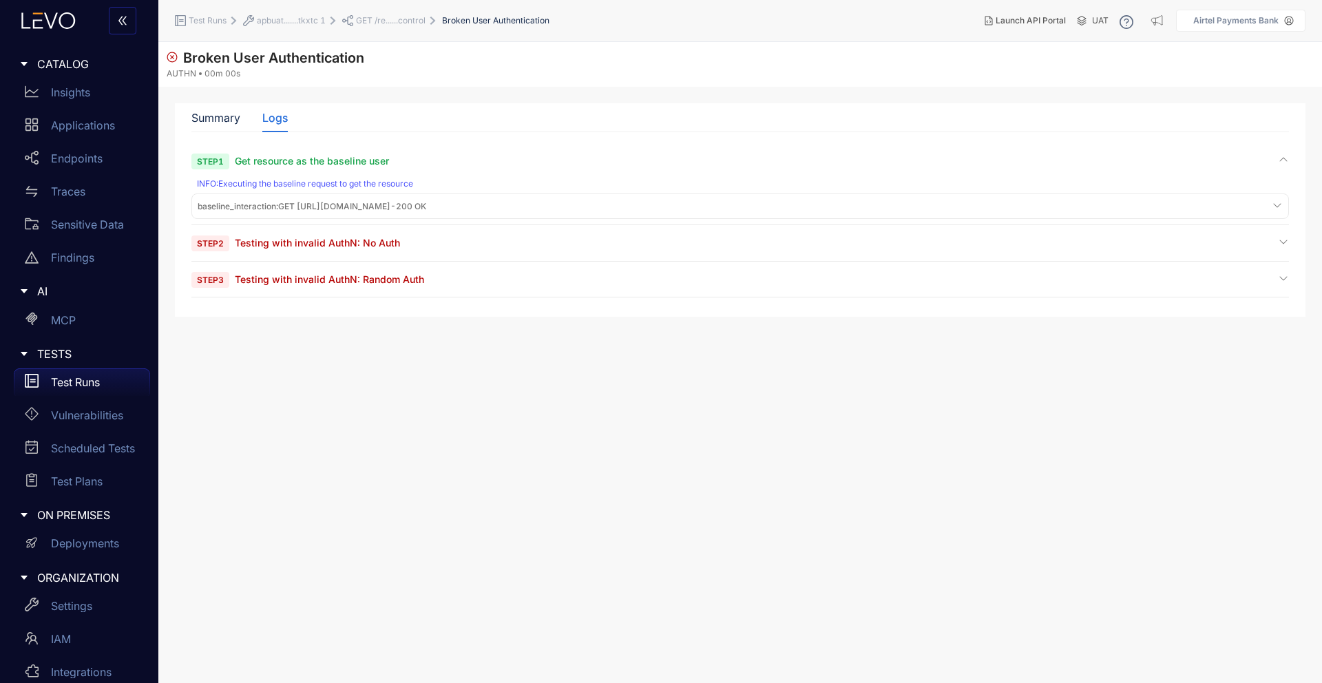
click at [426, 209] on span "baseline_interaction : GET https://apbuat.airtelbank.com/retuat60/featurecontro…" at bounding box center [312, 207] width 229 height 10
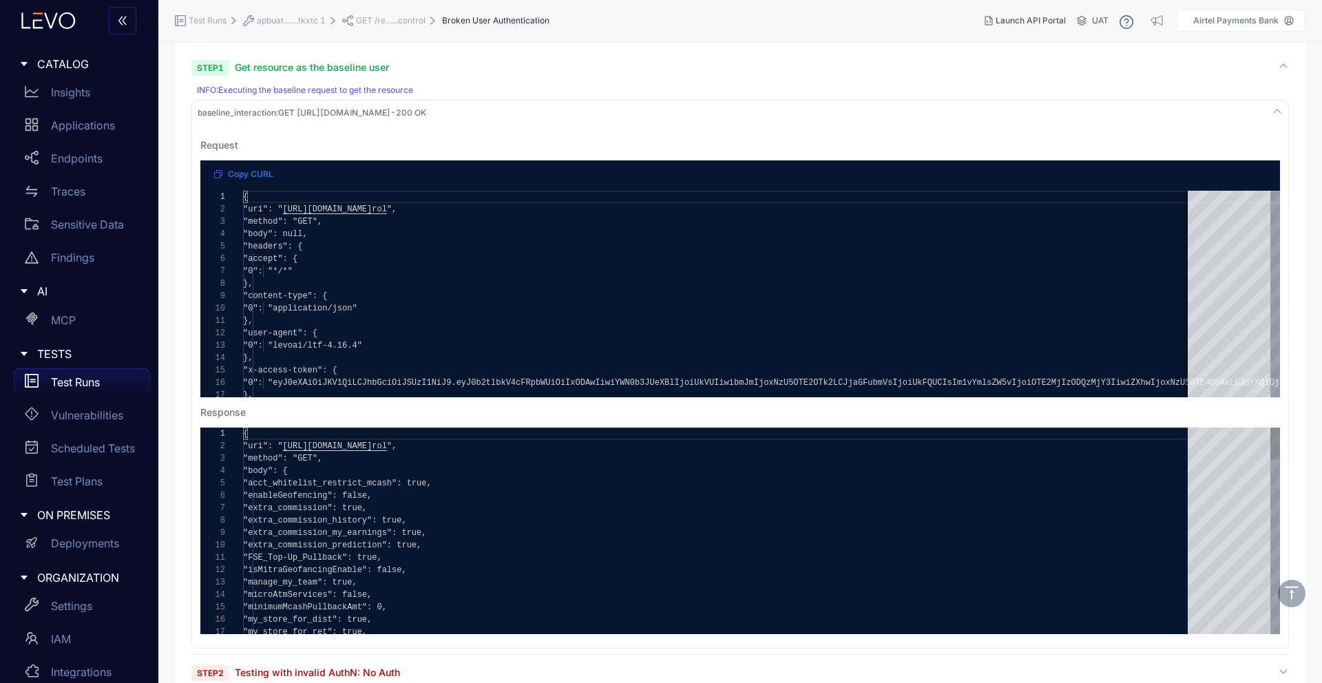
scroll to position [156, 0]
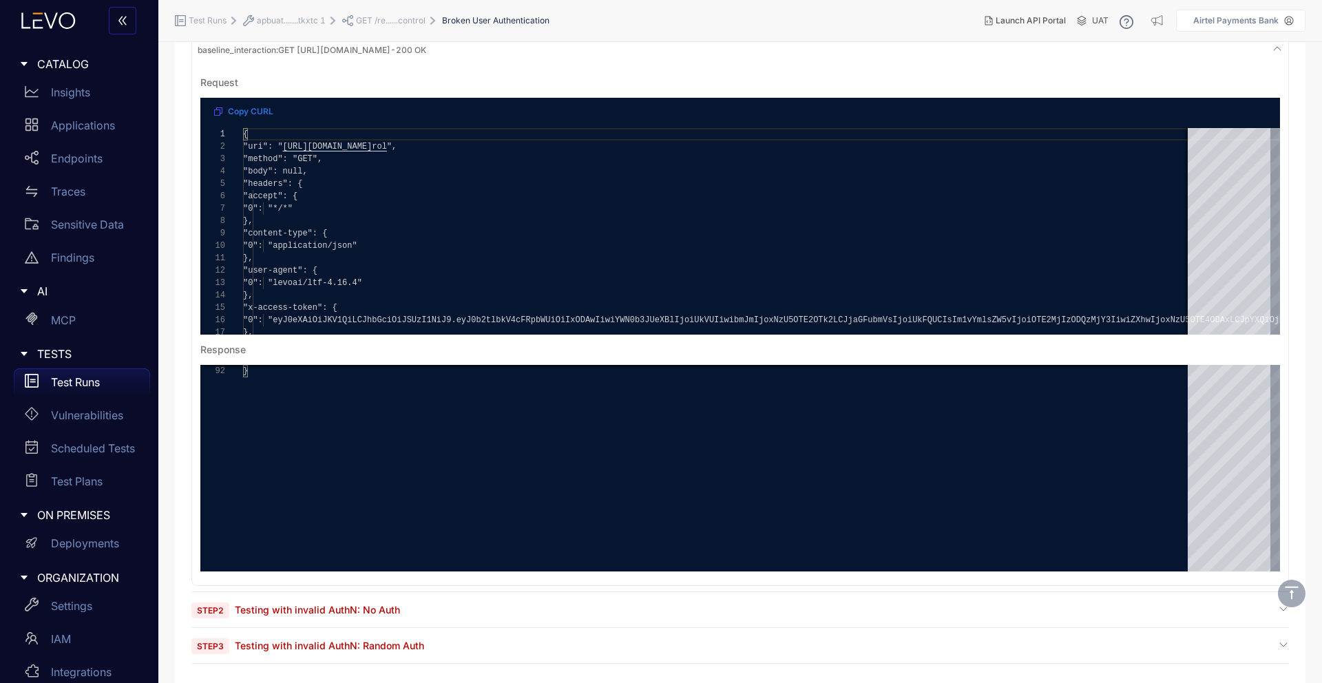
click at [358, 608] on span "Testing with invalid AuthN: No Auth" at bounding box center [317, 610] width 165 height 12
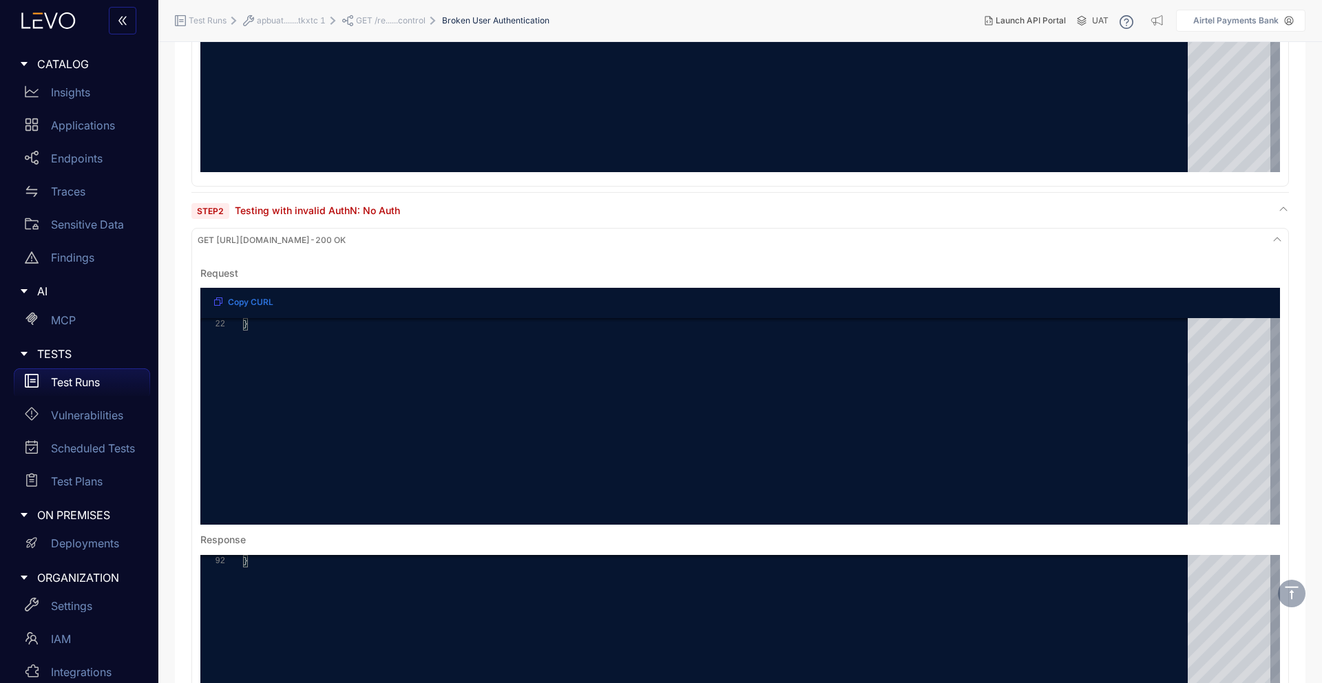
scroll to position [741, 0]
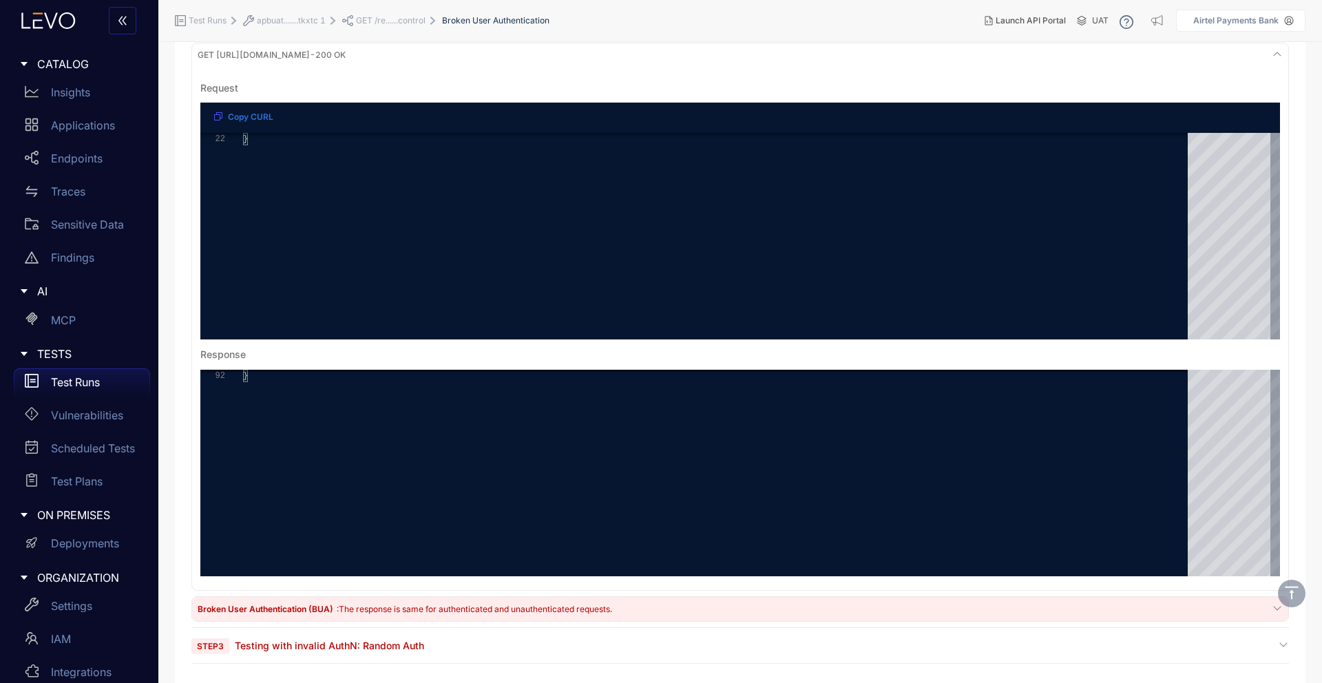
click at [306, 652] on span "Step 3 Testing with invalid AuthN: Random Auth" at bounding box center [307, 645] width 233 height 13
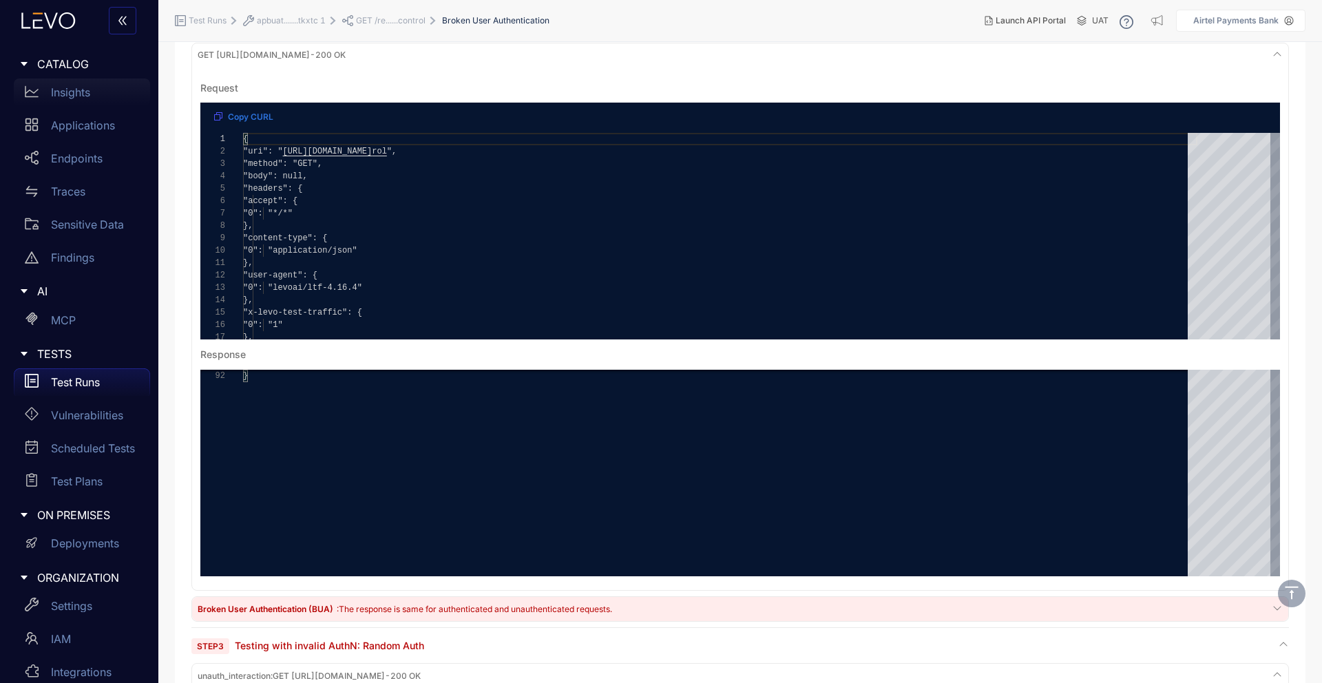
click at [86, 92] on p "Insights" at bounding box center [70, 92] width 39 height 12
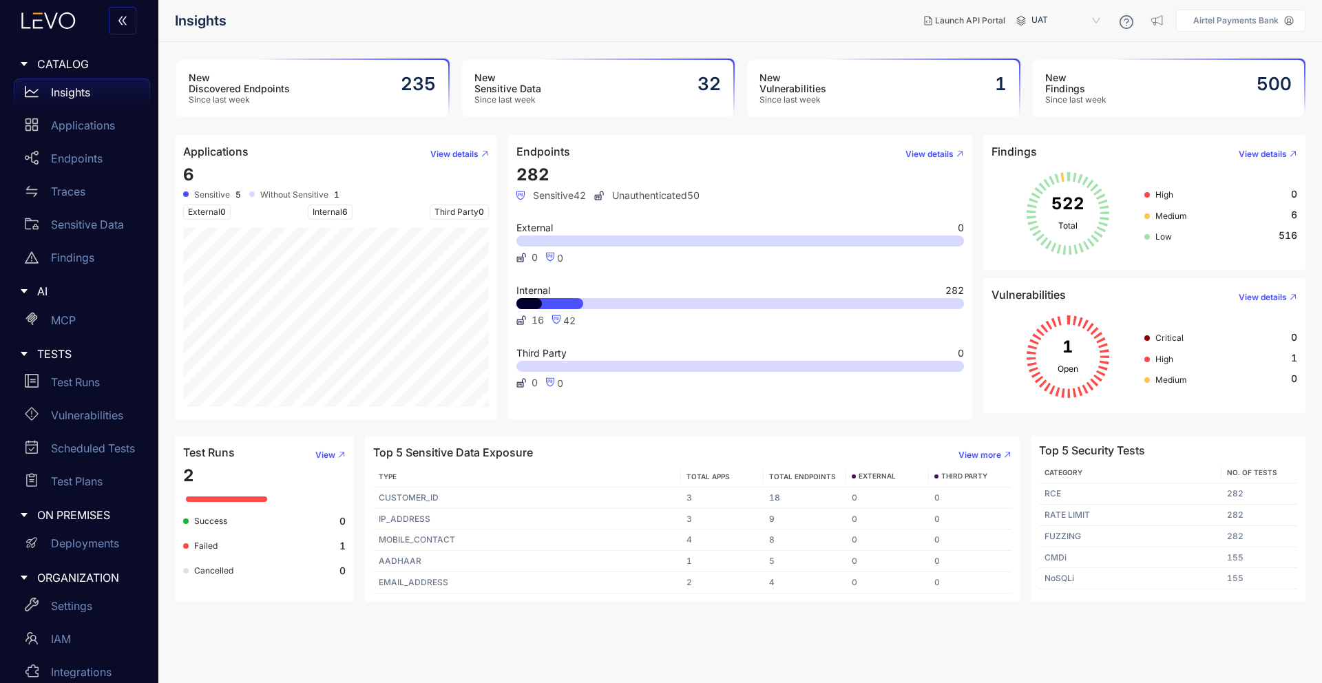
click at [964, 105] on div "New Vulnerabilities Since last week 1" at bounding box center [883, 88] width 272 height 57
click at [331, 456] on span "View" at bounding box center [325, 455] width 20 height 10
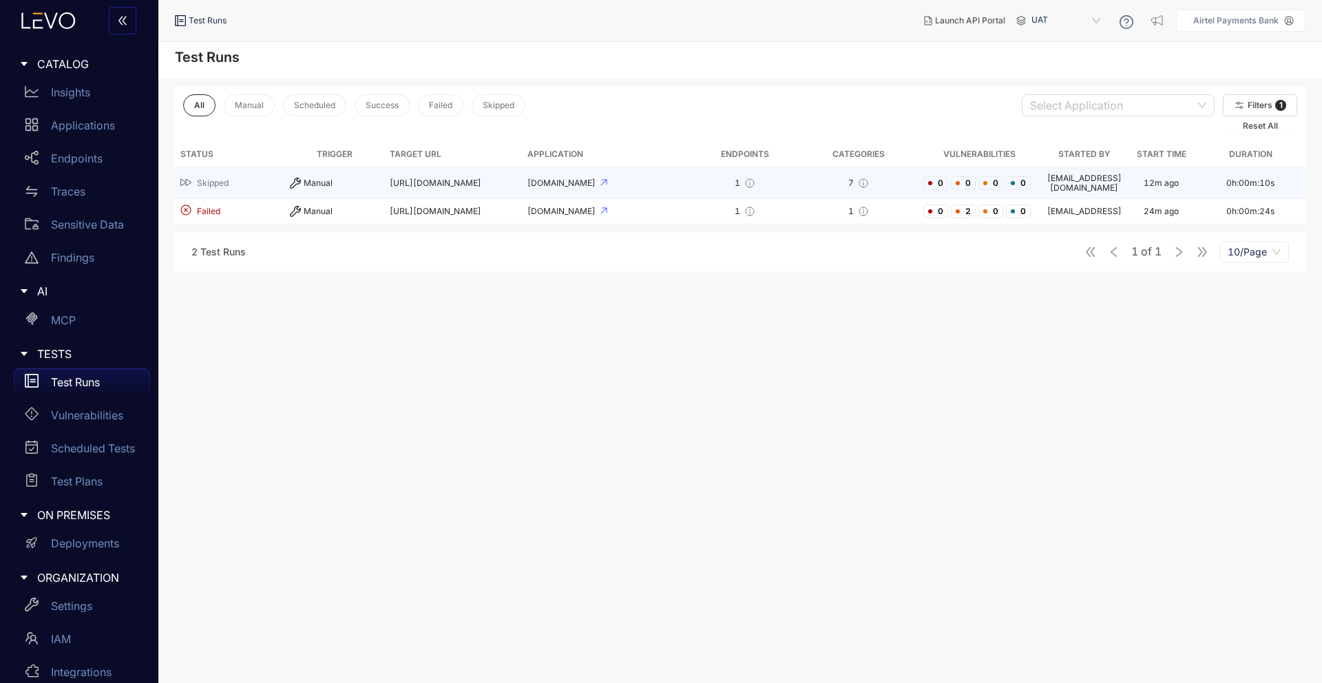
click at [260, 172] on td "Skipped" at bounding box center [230, 183] width 110 height 31
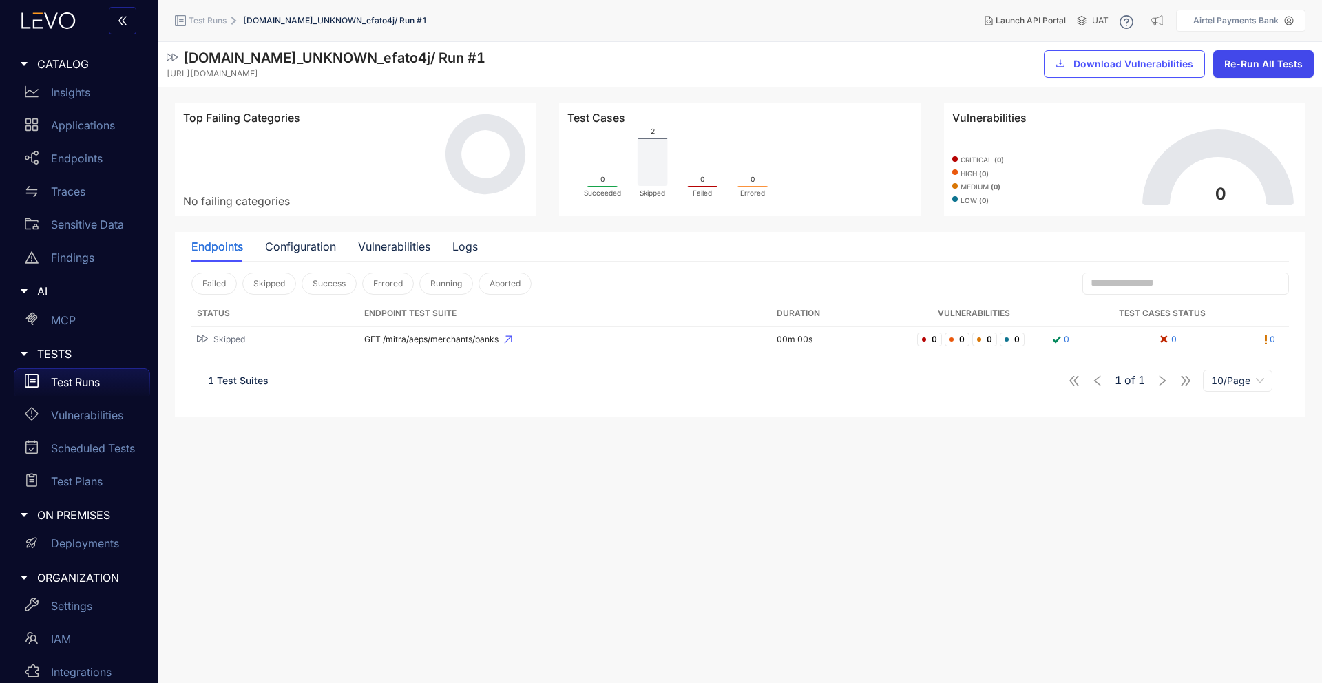
click at [1243, 66] on span "Re-Run All Tests" at bounding box center [1264, 64] width 79 height 11
click at [1242, 66] on span "Re-Run All Tests" at bounding box center [1264, 64] width 79 height 11
click at [213, 22] on span "Test Runs" at bounding box center [208, 21] width 38 height 10
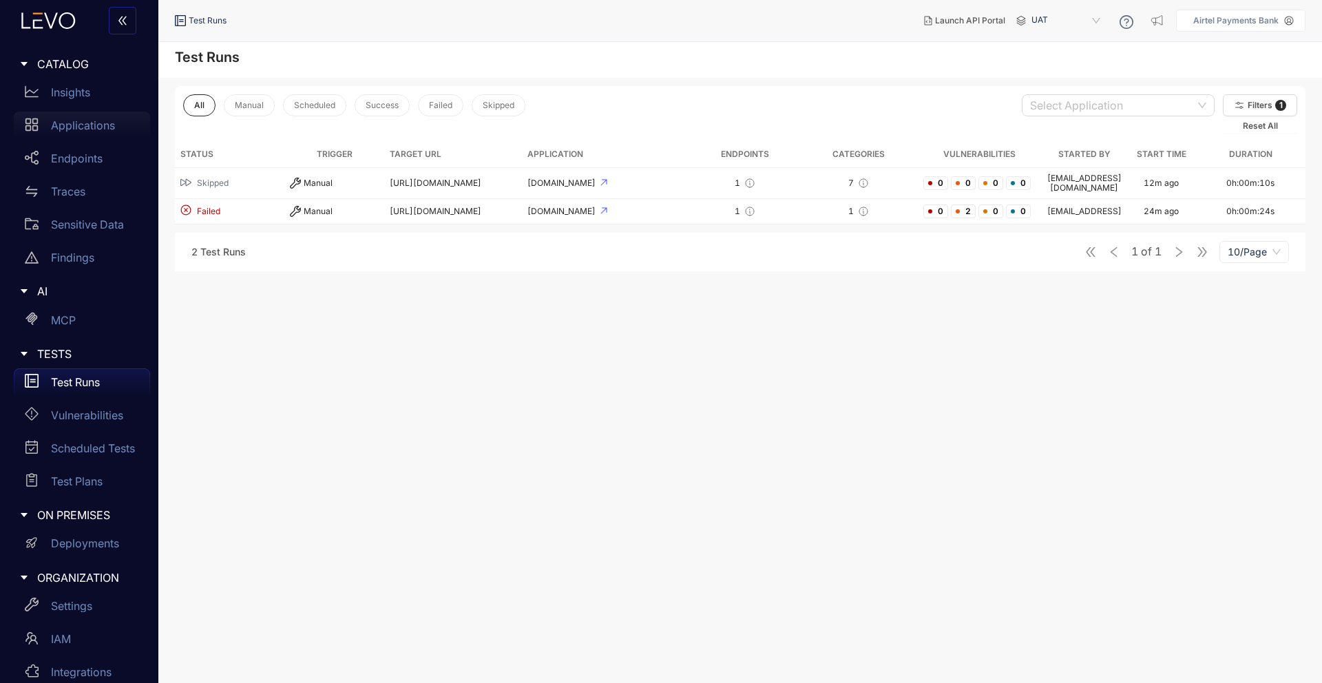
click at [104, 123] on p "Applications" at bounding box center [83, 125] width 64 height 12
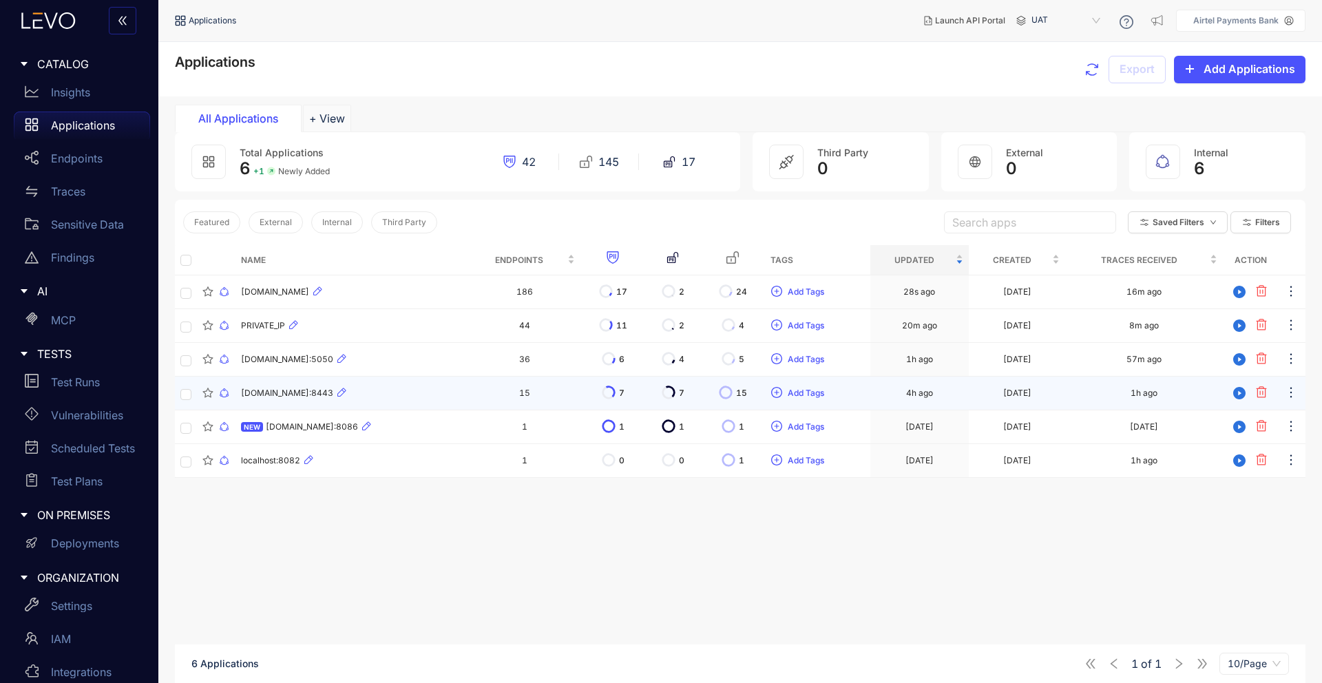
click at [426, 395] on div "[DOMAIN_NAME]:8443" at bounding box center [352, 393] width 222 height 17
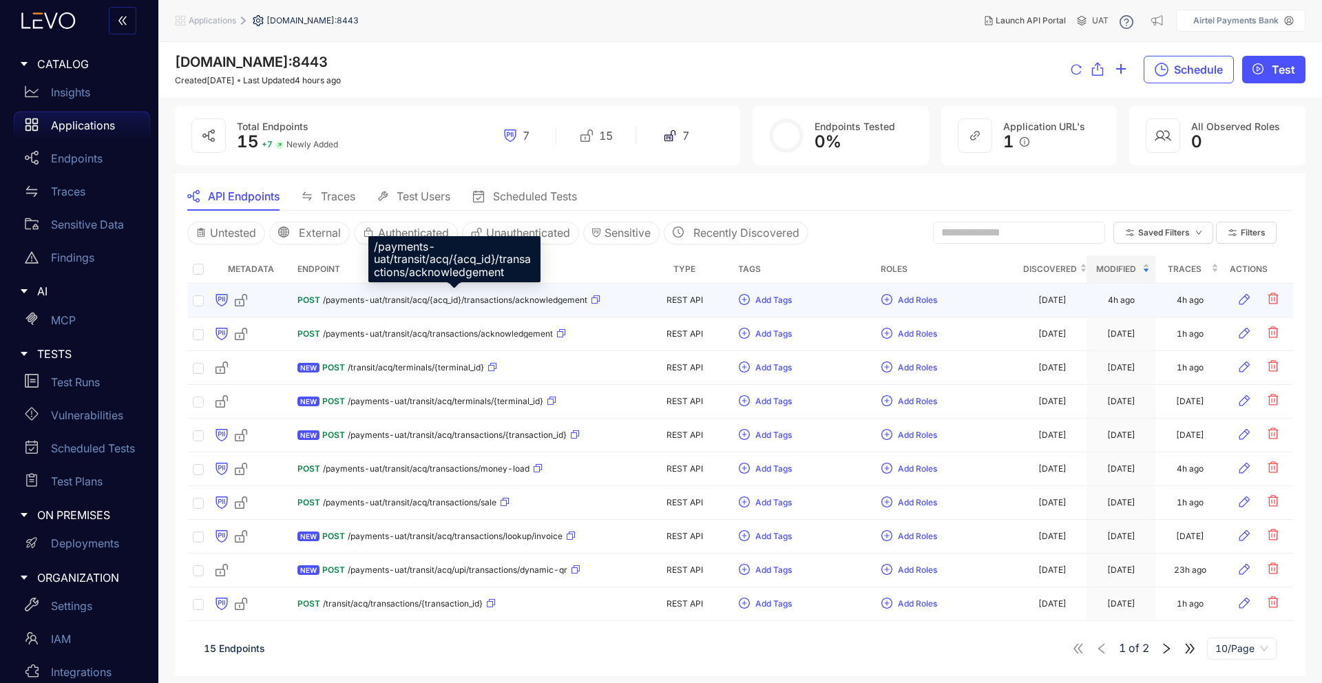
click at [494, 300] on span "/payments-uat/transit/acq/{acq_id}/transactions/acknowledgement" at bounding box center [455, 300] width 264 height 10
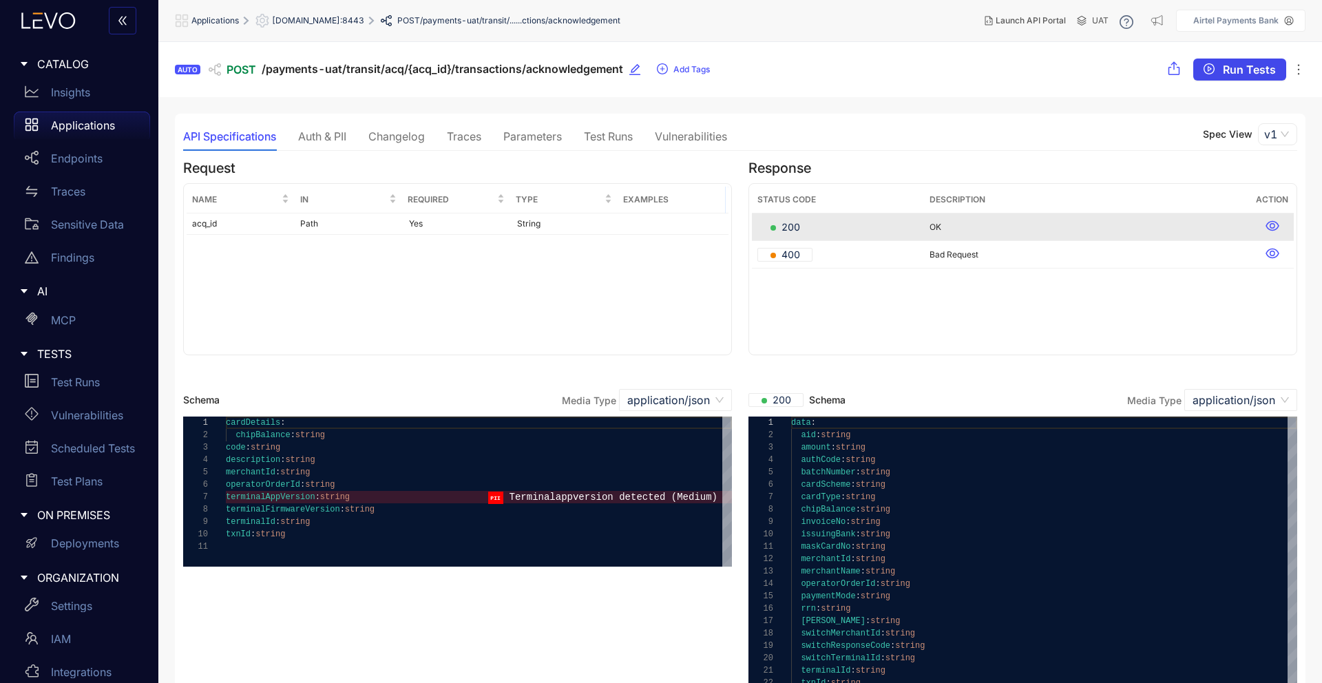
click at [1233, 79] on button "Run Tests" at bounding box center [1240, 70] width 93 height 22
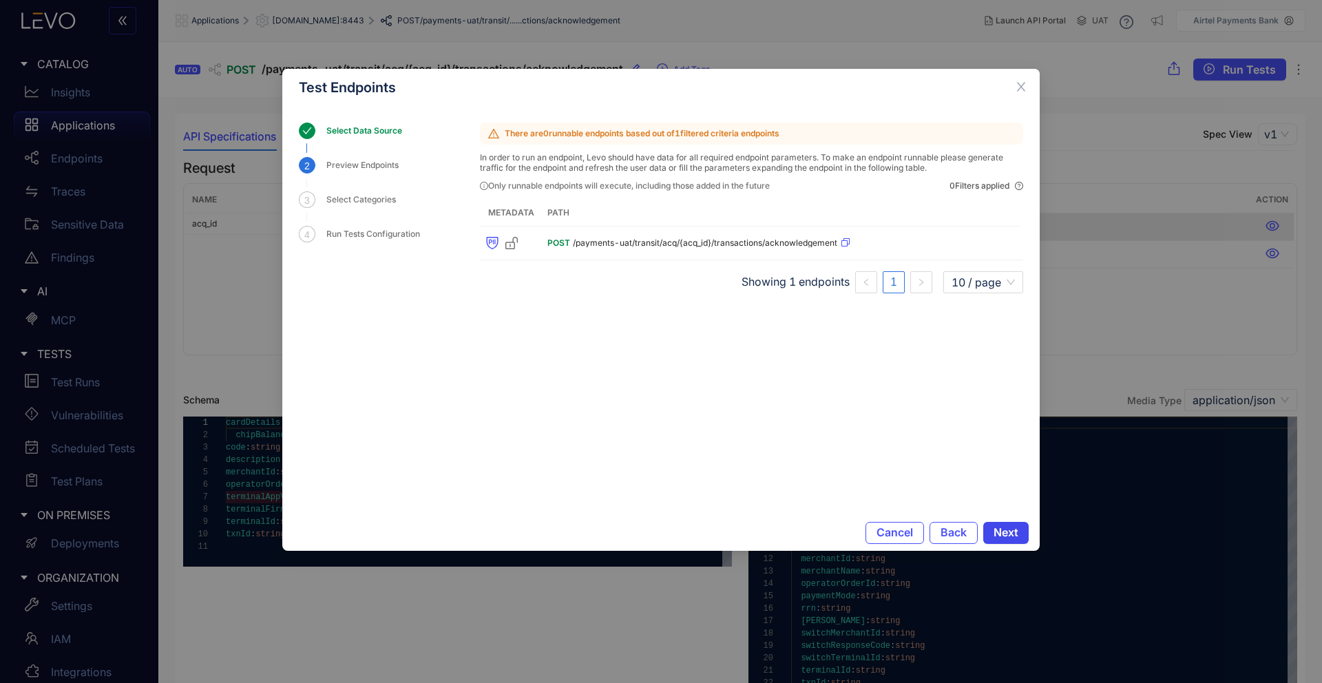
click at [1028, 528] on button "Next" at bounding box center [1005, 533] width 45 height 22
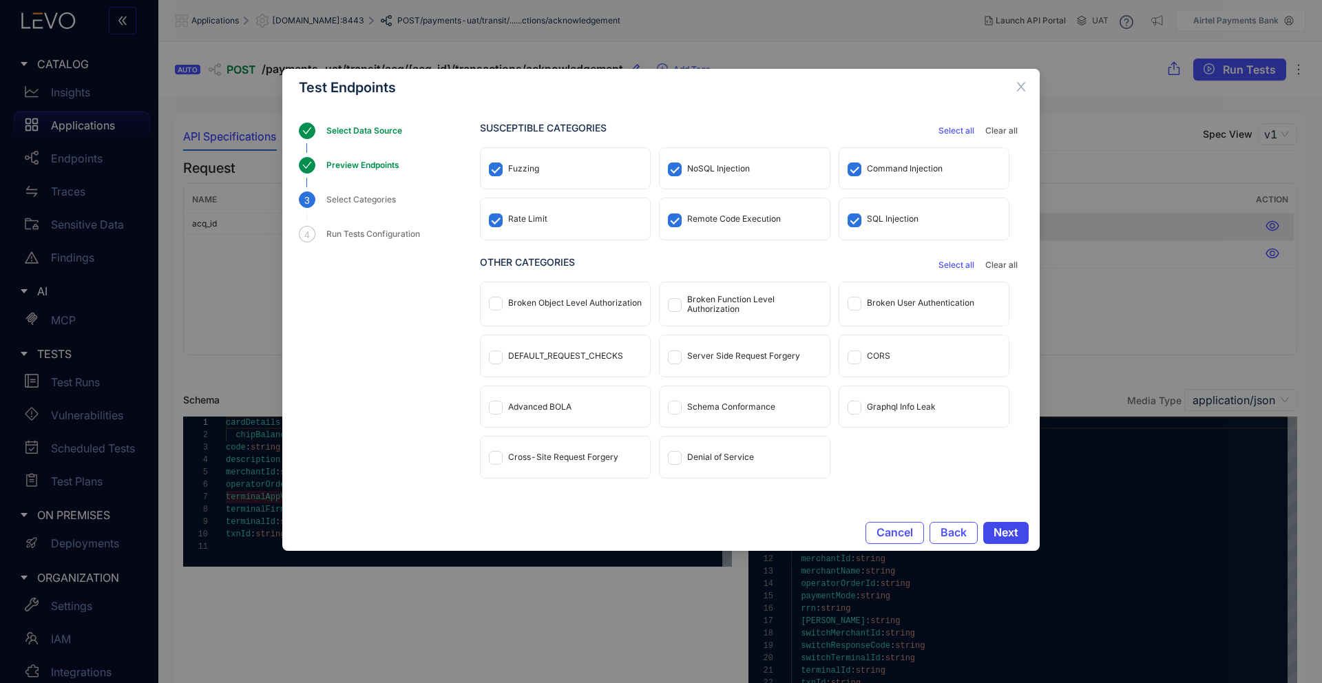
click at [1028, 528] on button "Next" at bounding box center [1005, 533] width 45 height 22
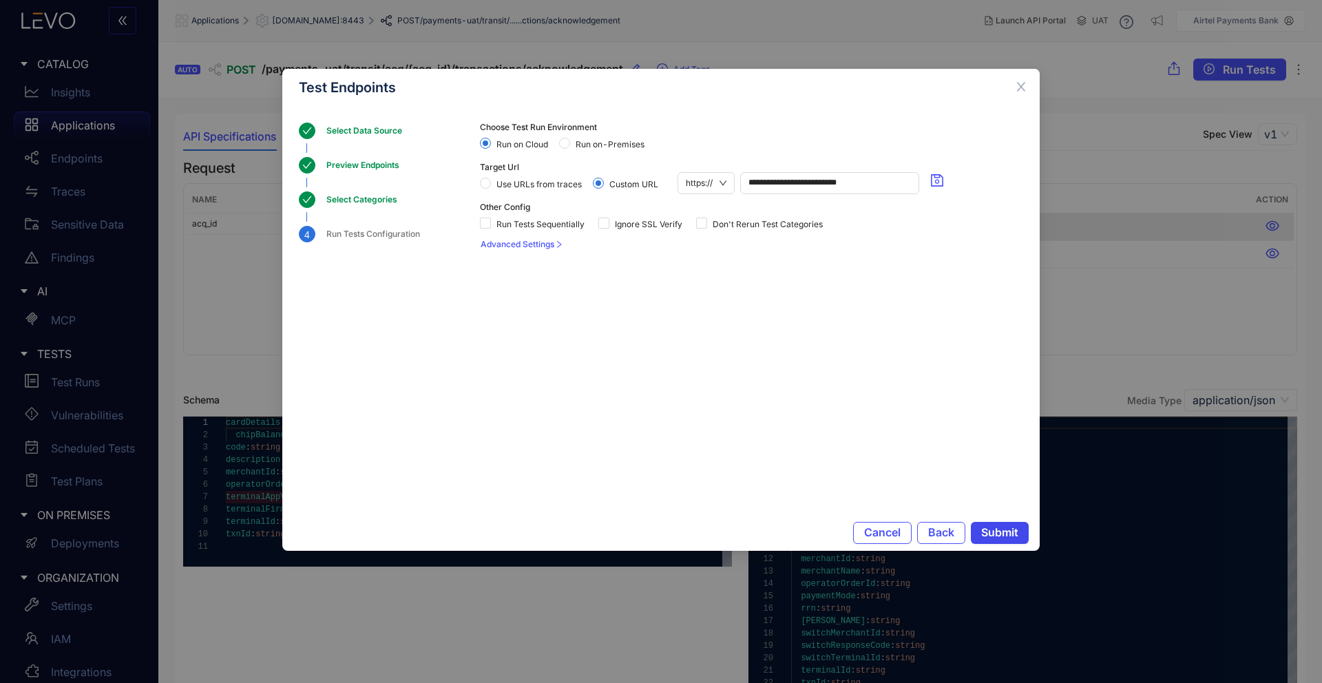
click at [1028, 528] on button "Submit" at bounding box center [1000, 533] width 58 height 22
click at [1020, 87] on icon "close" at bounding box center [1021, 87] width 9 height 9
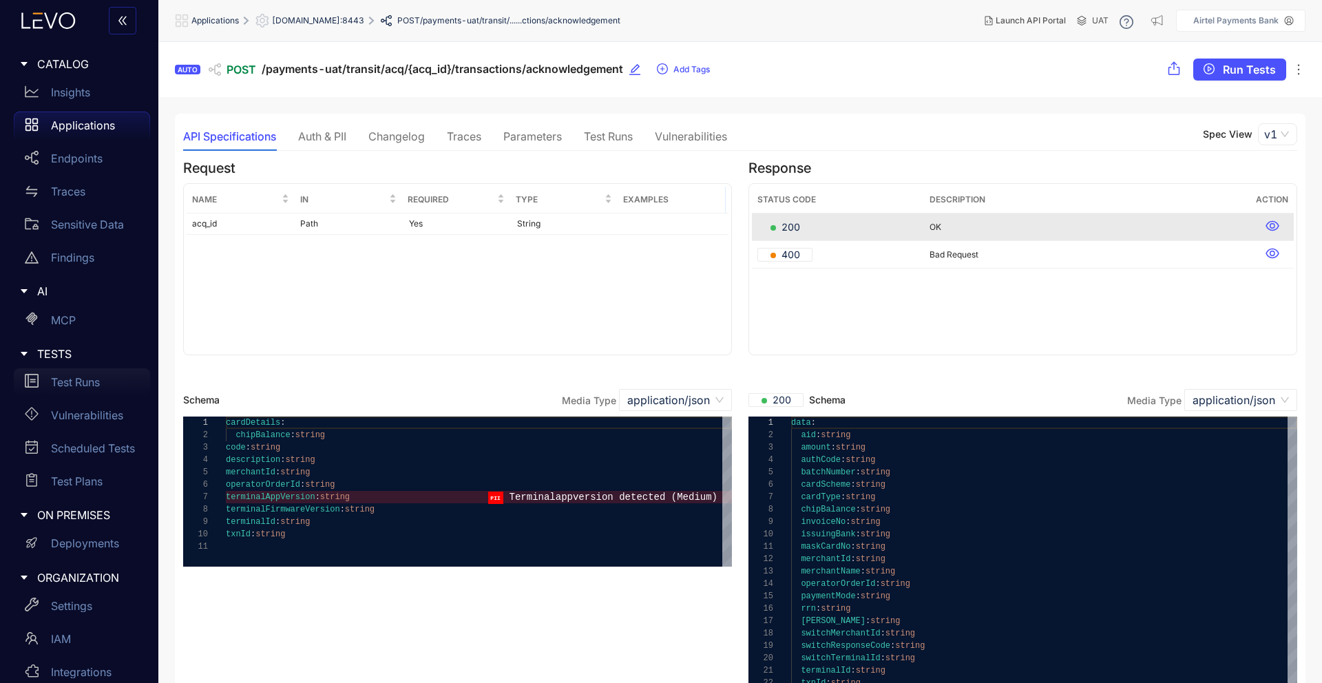
click at [90, 388] on p "Test Runs" at bounding box center [75, 382] width 49 height 12
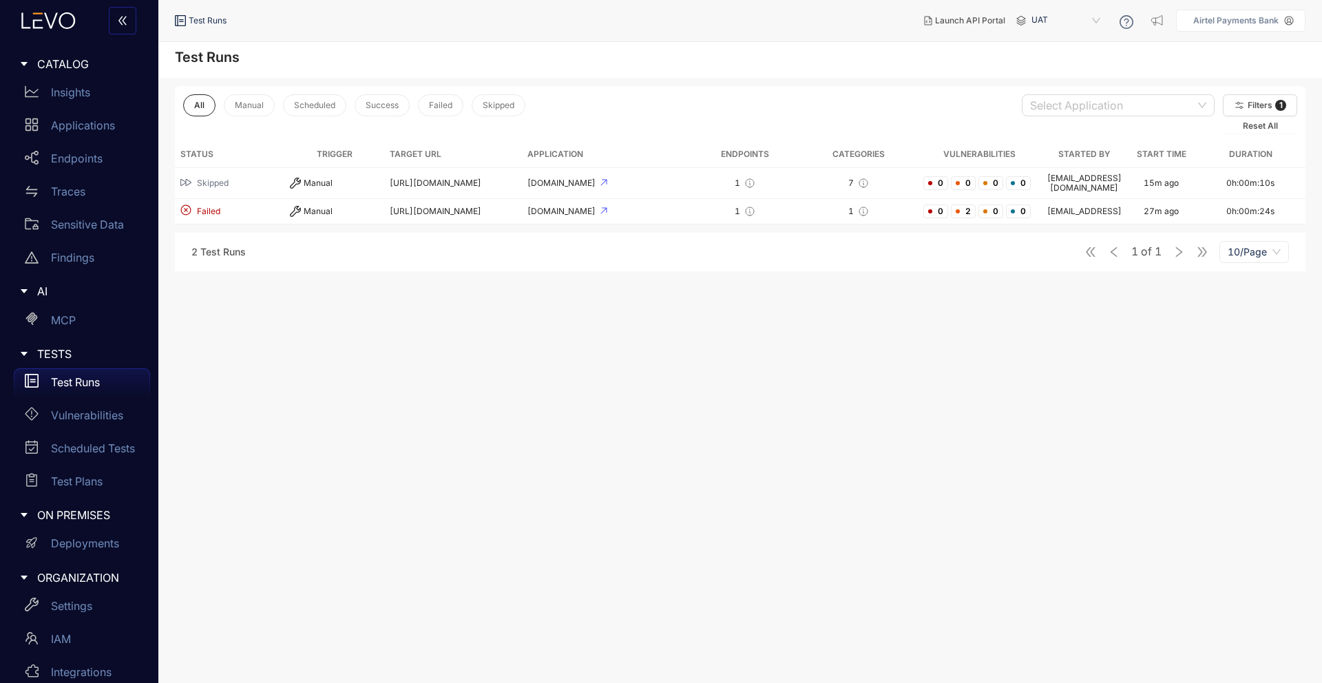
click at [1287, 19] on icon at bounding box center [1289, 21] width 10 height 10
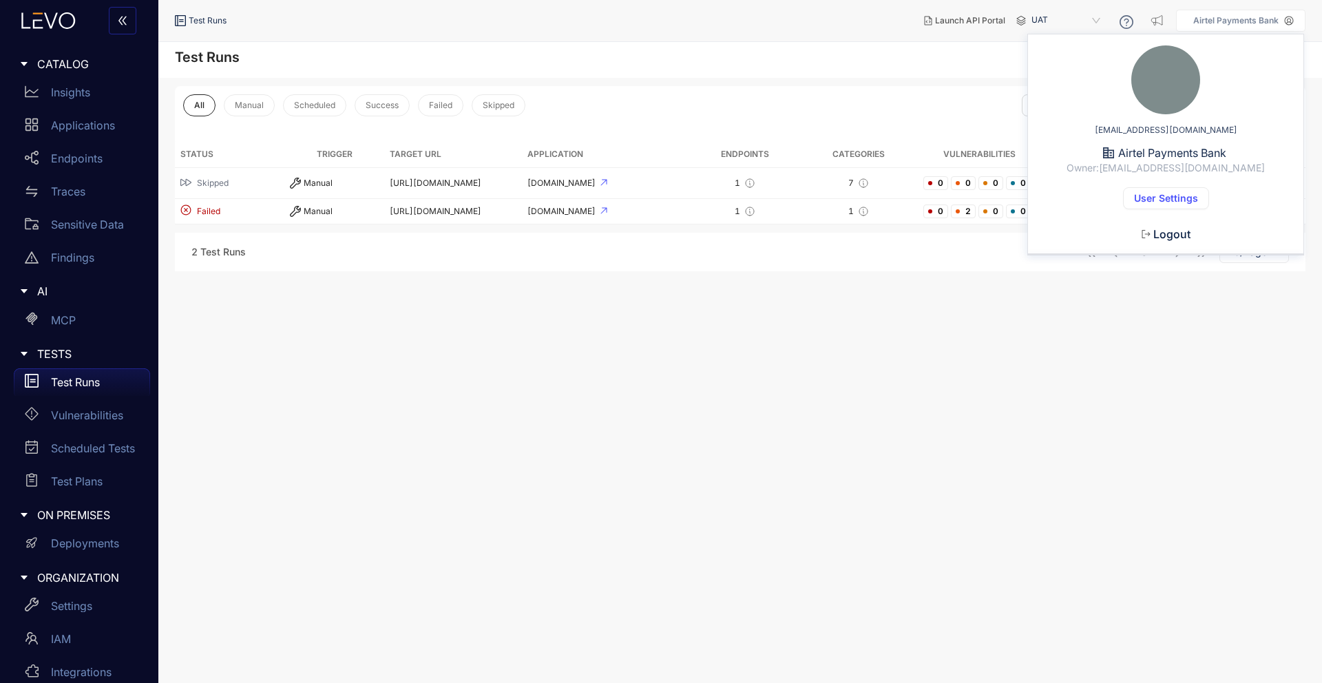
click at [1158, 200] on span "User Settings" at bounding box center [1166, 198] width 64 height 11
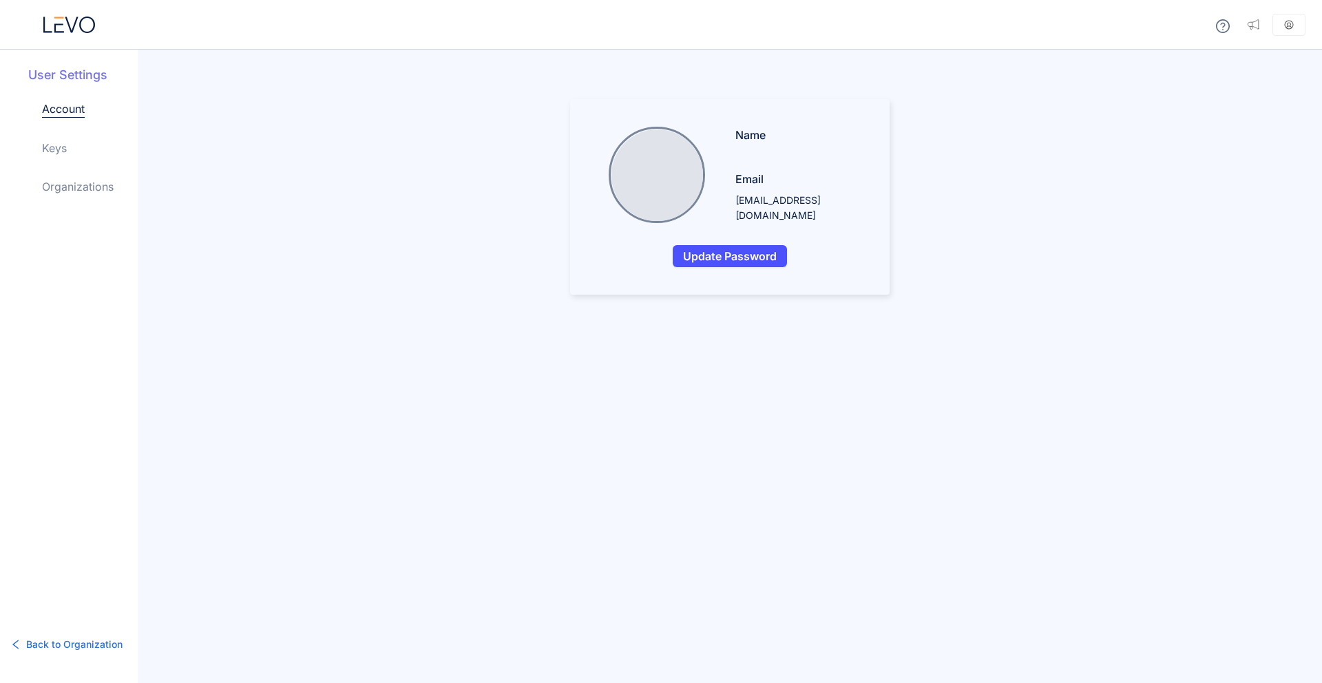
click at [70, 146] on div "Account Keys Organizations" at bounding box center [90, 159] width 96 height 116
click at [54, 151] on link "Keys" at bounding box center [54, 148] width 25 height 17
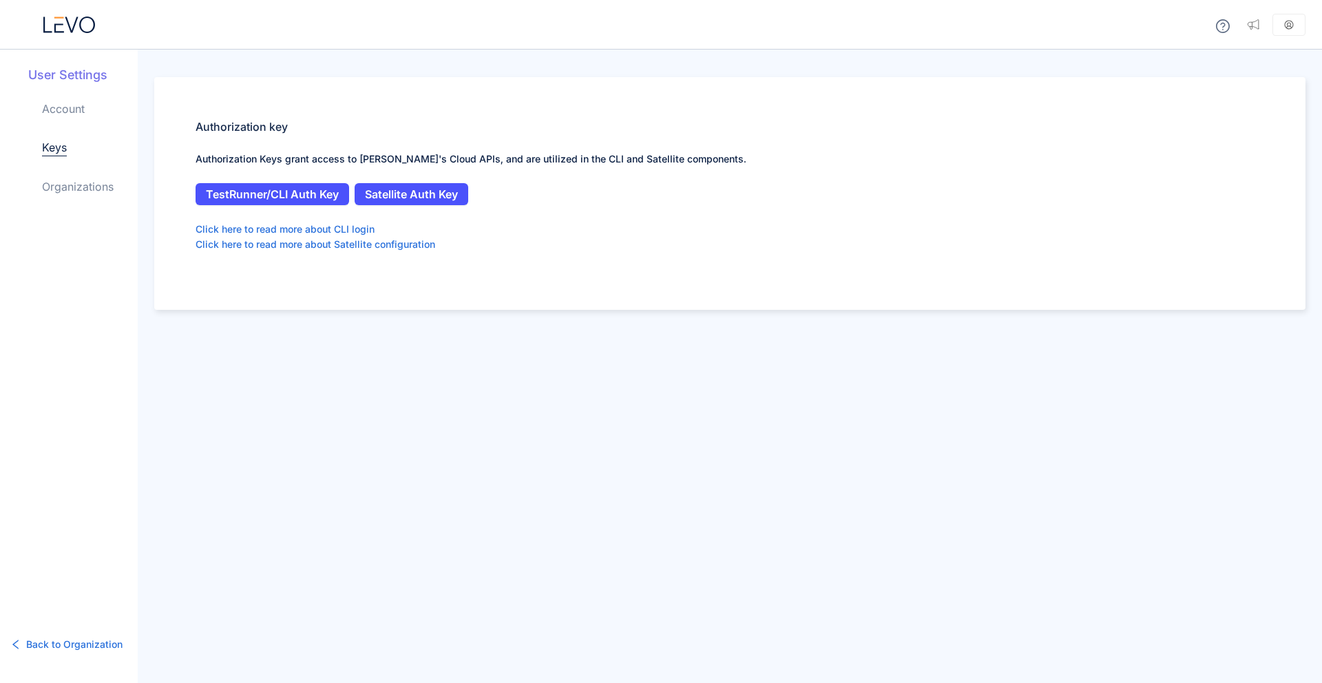
click at [66, 191] on link "Organizations" at bounding box center [78, 186] width 72 height 17
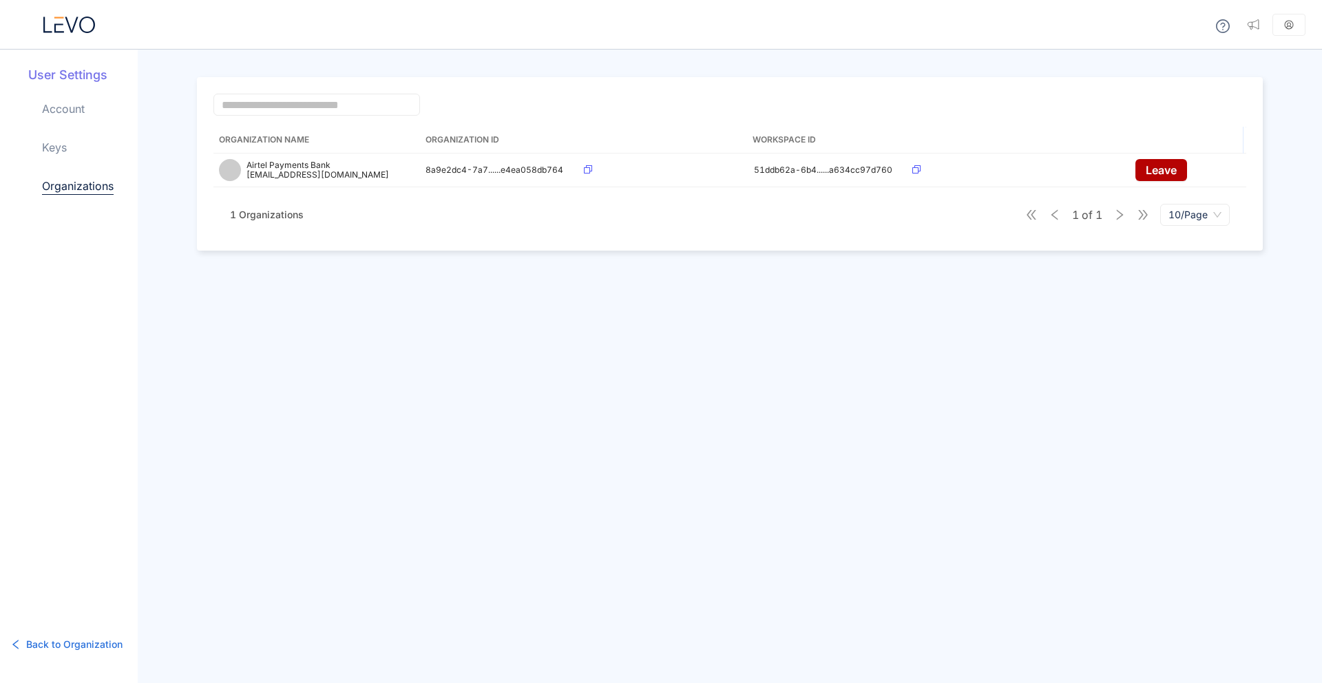
click at [67, 81] on h5 "User Settings" at bounding box center [83, 75] width 110 height 18
